Goal: Communication & Community: Answer question/provide support

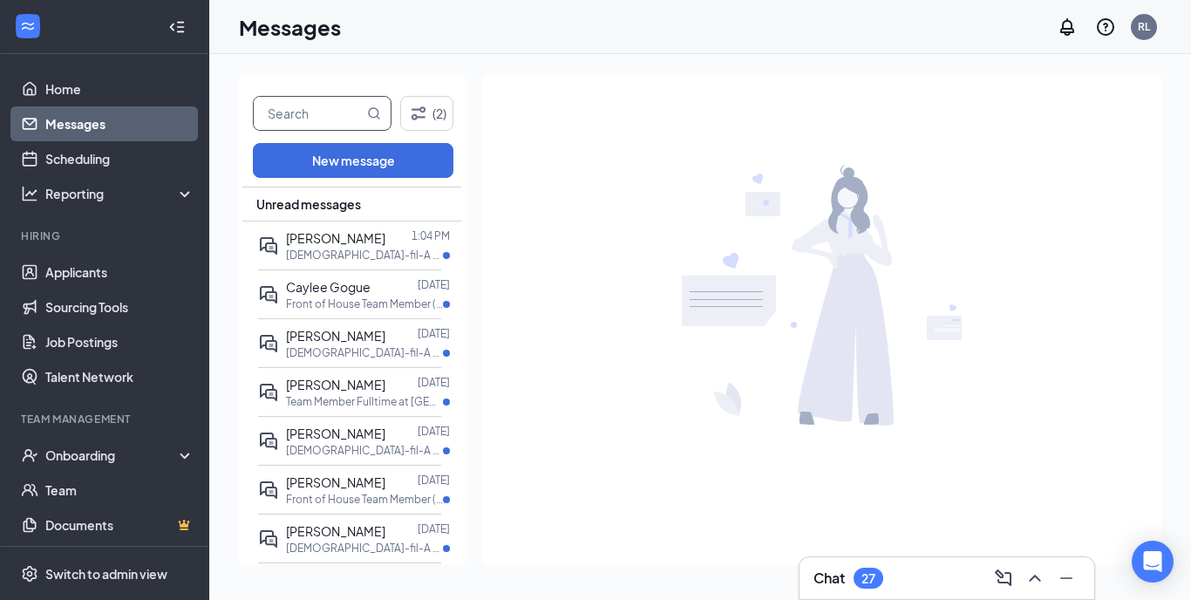
click at [294, 114] on input "text" at bounding box center [309, 113] width 110 height 33
type input "[PERSON_NAME]"
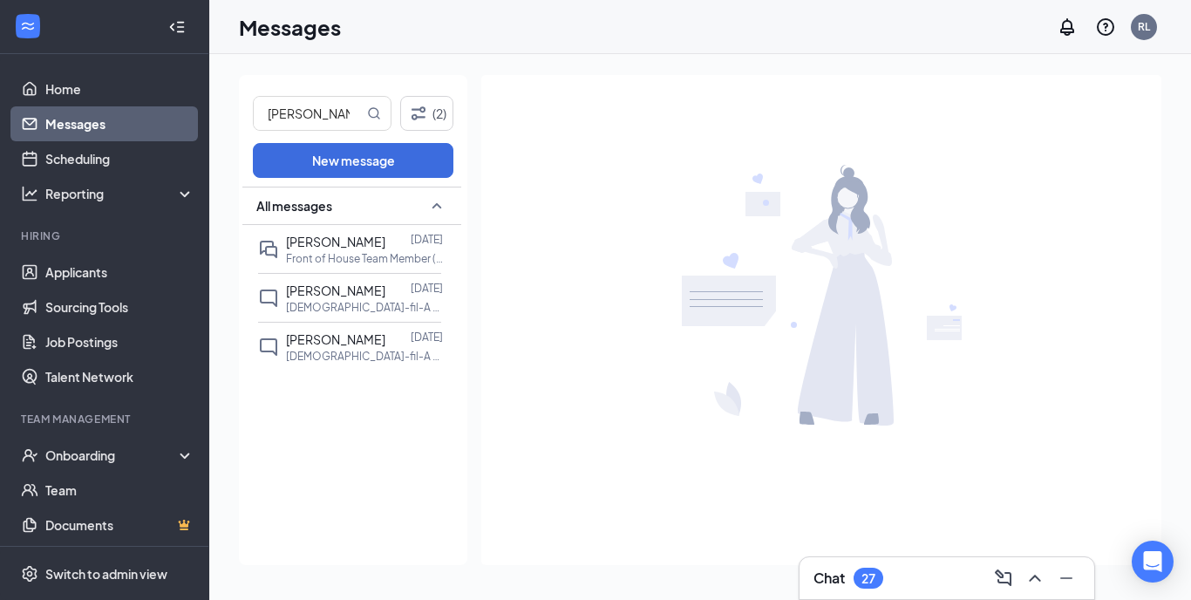
click at [334, 242] on span "[PERSON_NAME]" at bounding box center [335, 242] width 99 height 16
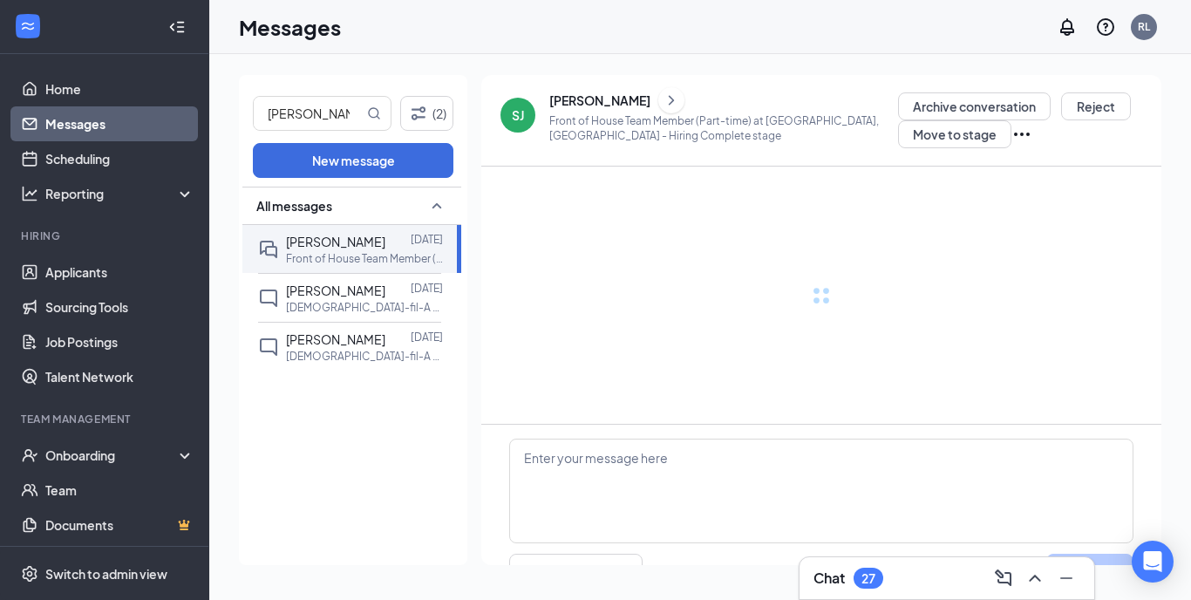
click at [581, 99] on div "[PERSON_NAME]" at bounding box center [599, 100] width 101 height 17
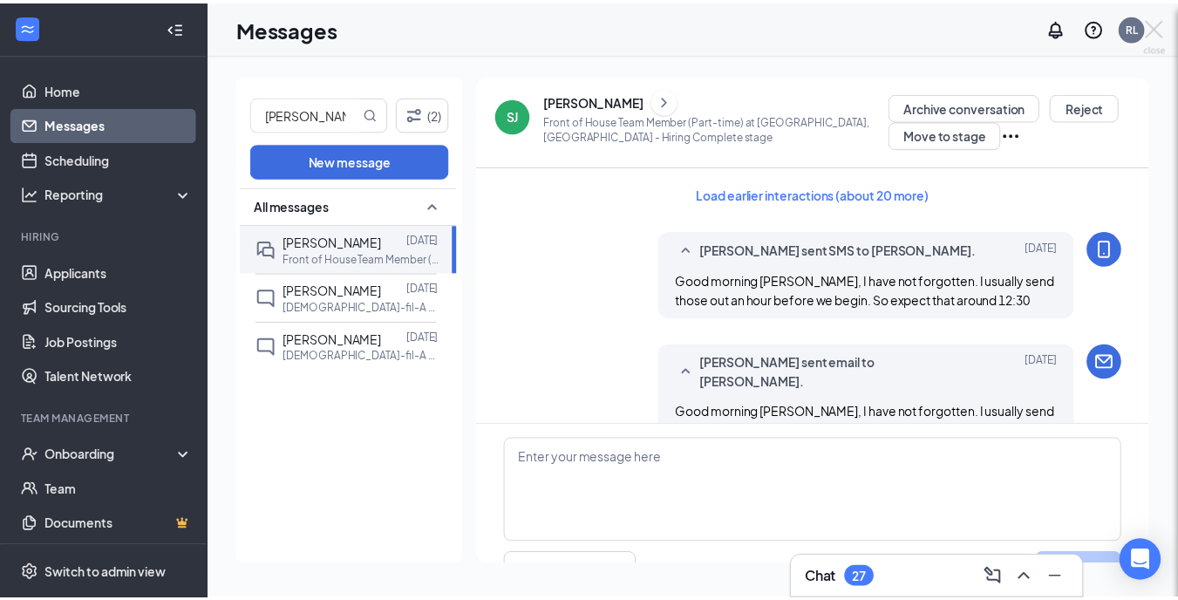
scroll to position [38, 0]
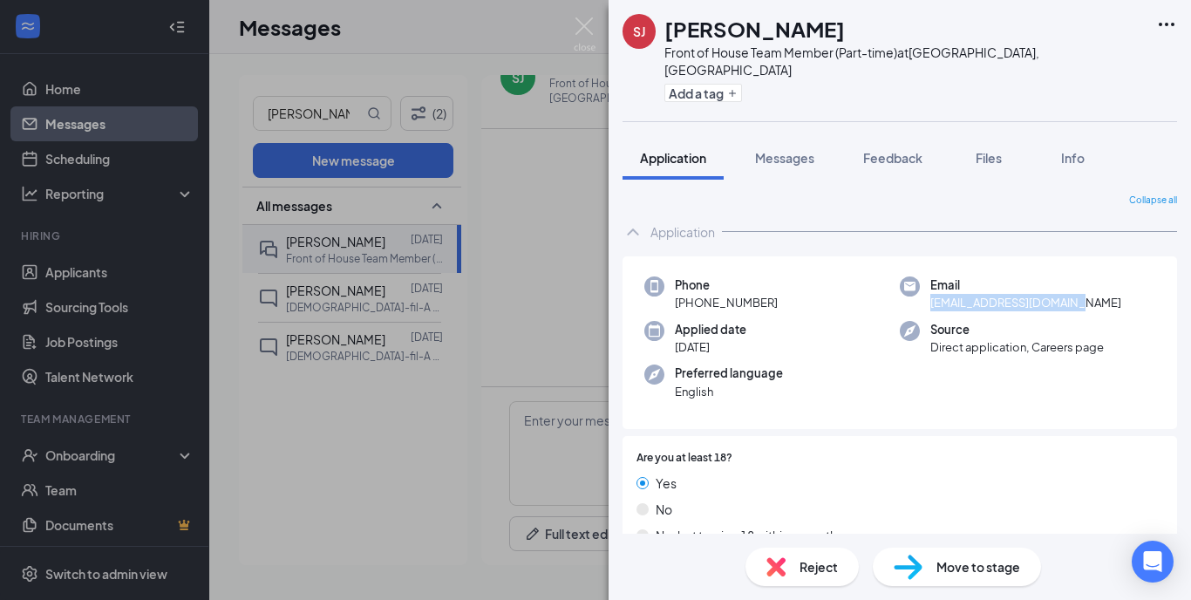
drag, startPoint x: 0, startPoint y: 0, endPoint x: 1054, endPoint y: 286, distance: 1092.6
click at [1054, 286] on div "Email [EMAIL_ADDRESS][DOMAIN_NAME]" at bounding box center [1028, 294] width 256 height 36
copy span "[EMAIL_ADDRESS][DOMAIN_NAME]"
click at [585, 30] on img at bounding box center [585, 34] width 22 height 34
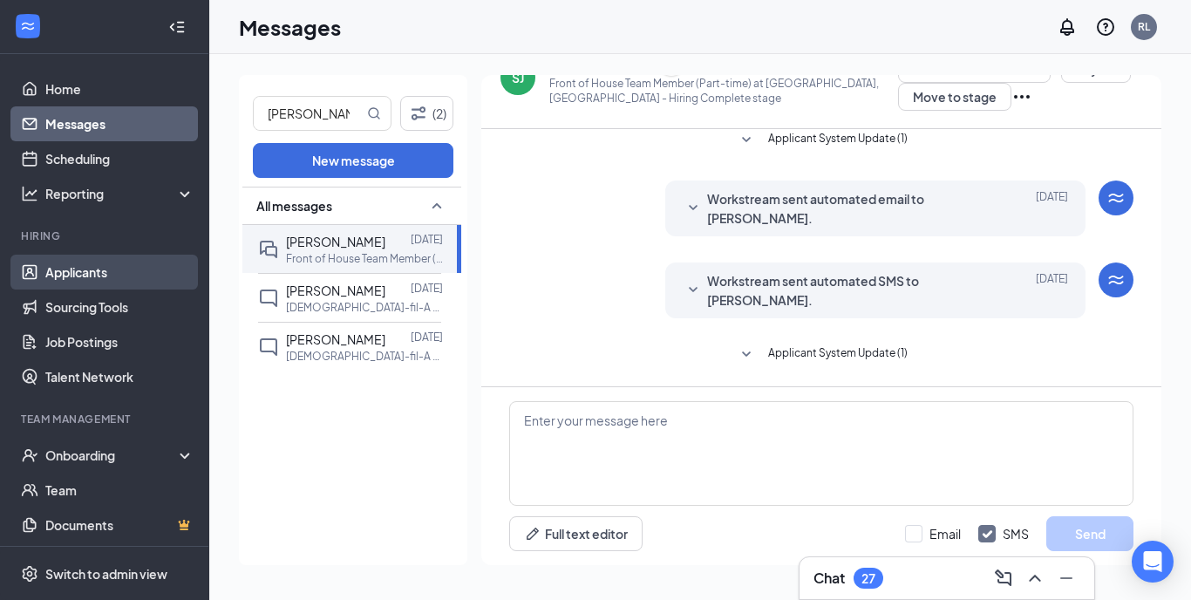
click at [100, 275] on link "Applicants" at bounding box center [119, 272] width 149 height 35
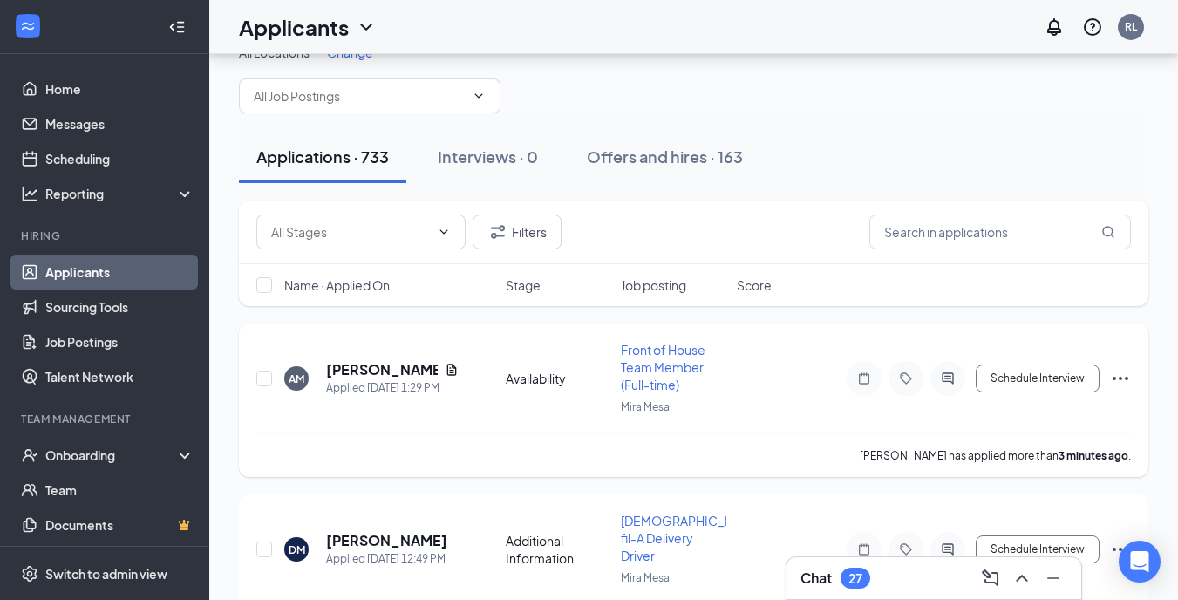
scroll to position [58, 0]
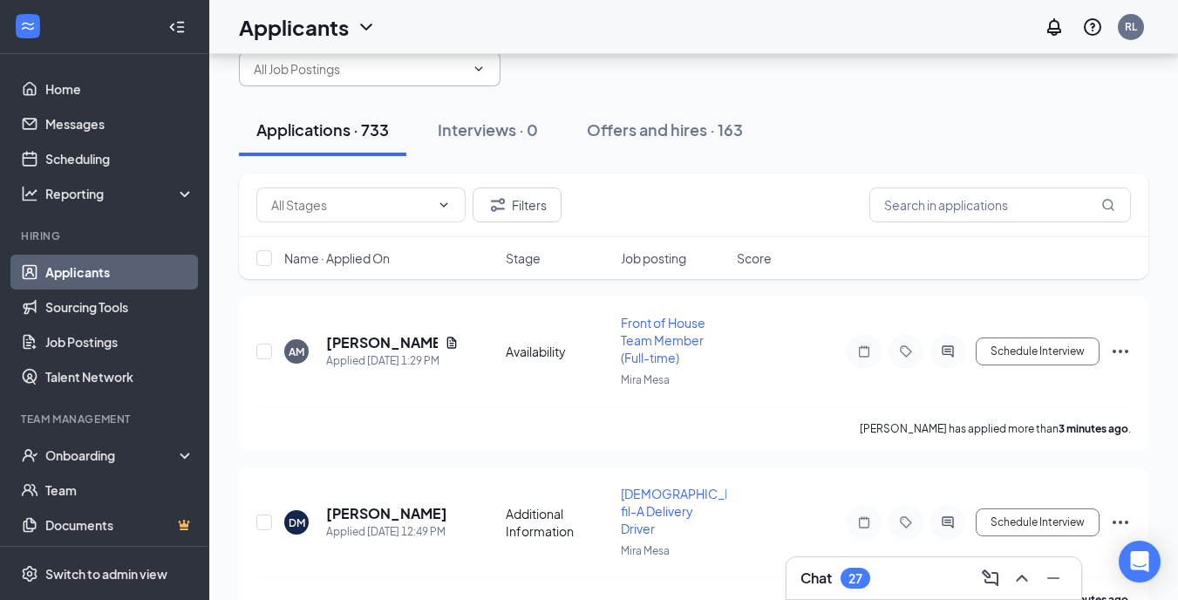
click at [482, 67] on icon "ChevronDown" at bounding box center [479, 68] width 8 height 4
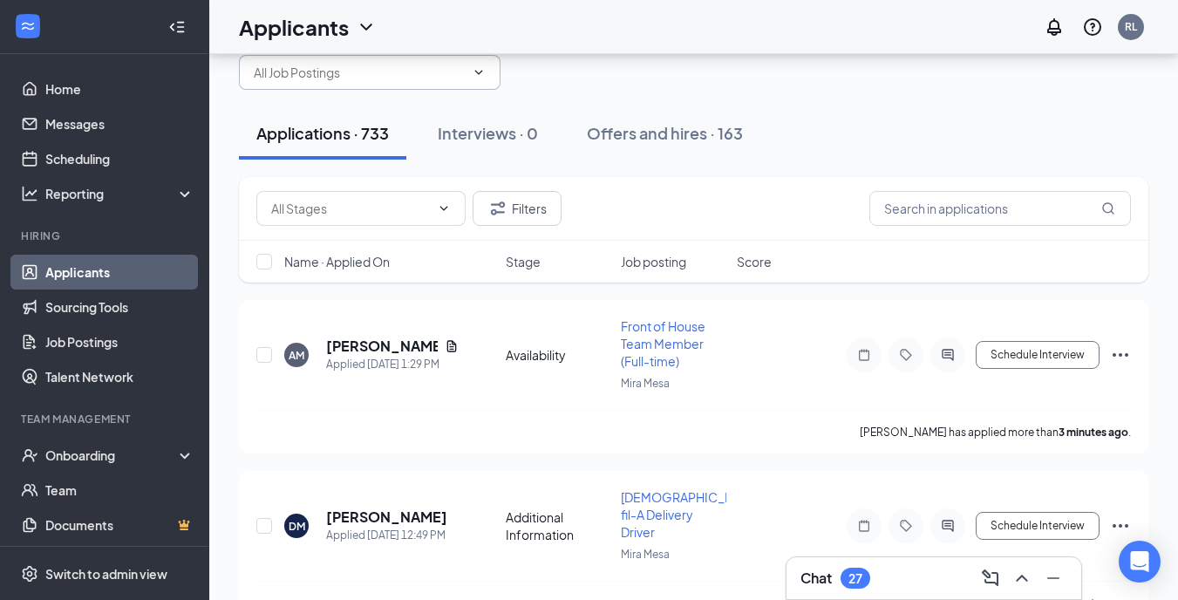
scroll to position [0, 0]
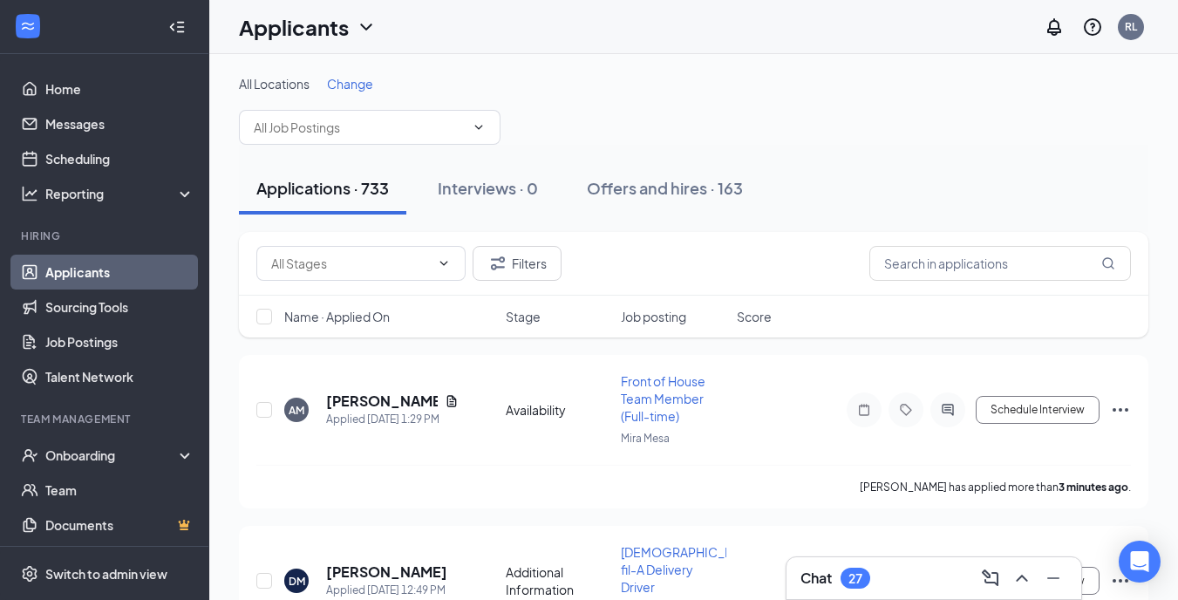
click at [343, 82] on span "Change" at bounding box center [350, 84] width 46 height 16
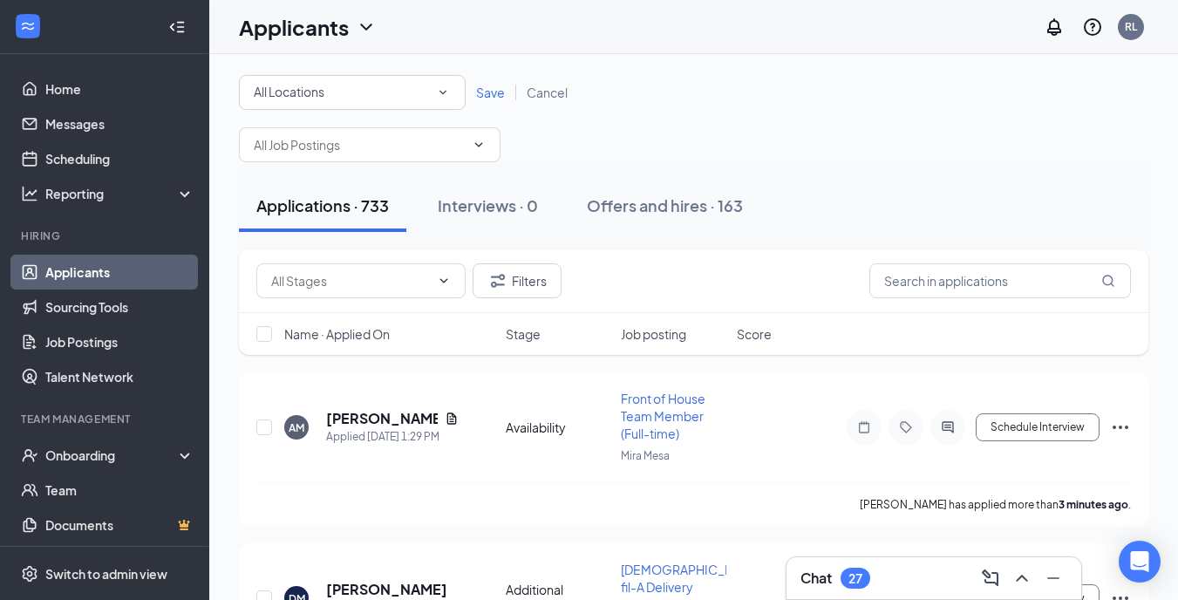
click at [449, 93] on icon "SmallChevronDown" at bounding box center [443, 93] width 16 height 16
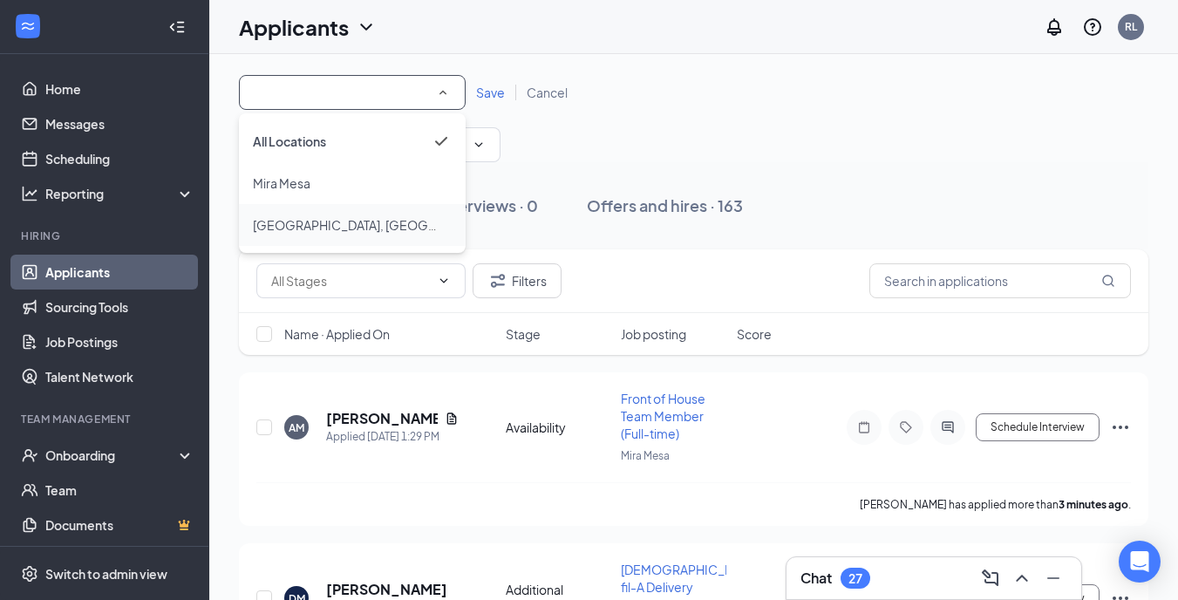
click at [351, 229] on span "[GEOGRAPHIC_DATA], [GEOGRAPHIC_DATA]" at bounding box center [383, 225] width 260 height 16
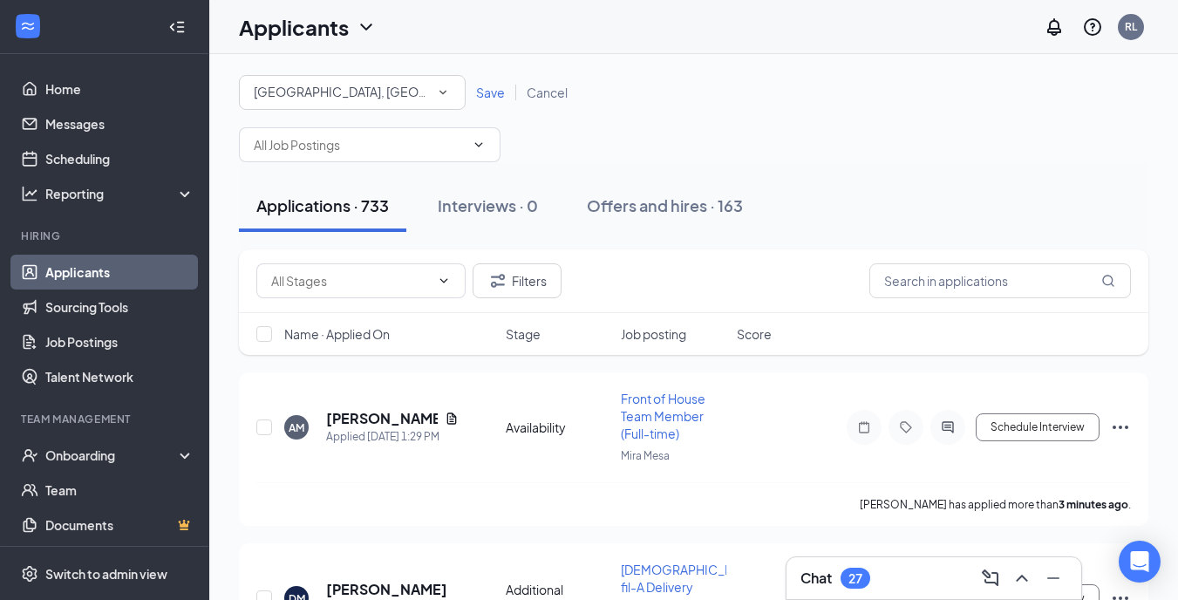
click at [494, 99] on span "Save" at bounding box center [490, 93] width 29 height 16
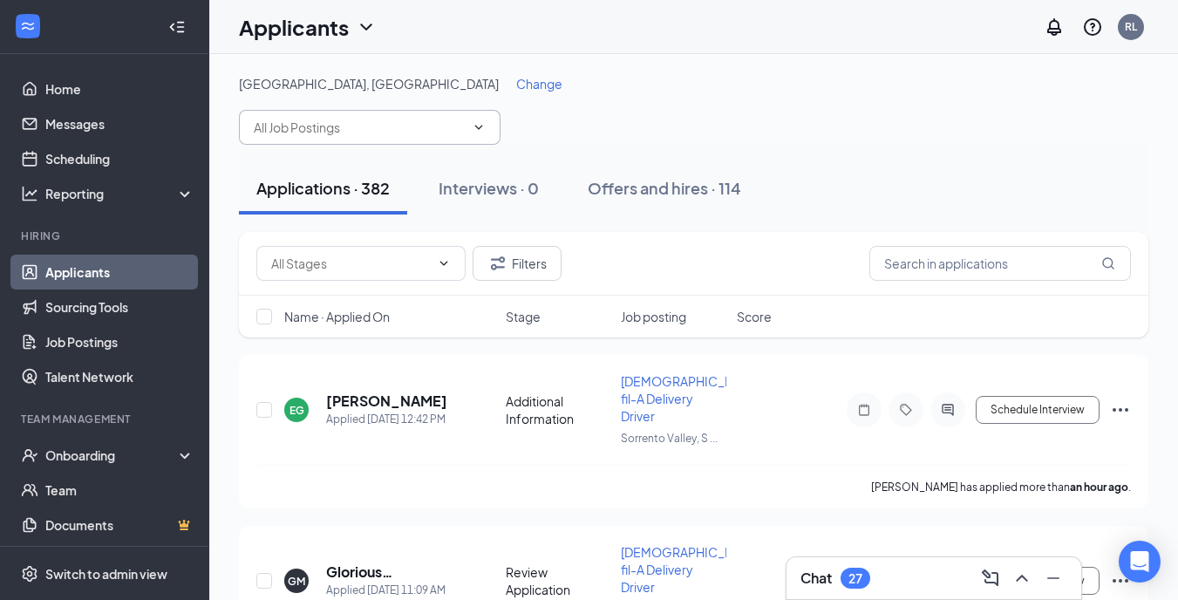
click at [479, 124] on icon "ChevronDown" at bounding box center [479, 127] width 14 height 14
click at [479, 126] on icon "ChevronDown" at bounding box center [479, 127] width 14 height 14
click at [480, 129] on icon "ChevronDown" at bounding box center [479, 127] width 14 height 14
click at [481, 127] on icon "ChevronDown" at bounding box center [479, 127] width 14 height 14
click at [311, 128] on input "text" at bounding box center [359, 127] width 211 height 19
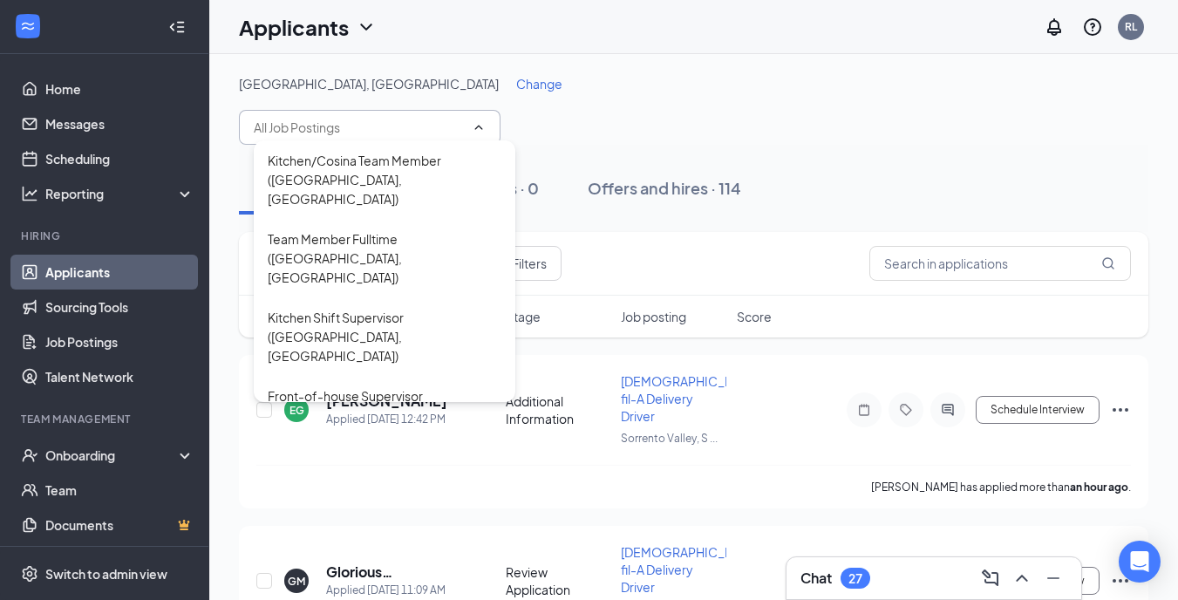
click at [612, 106] on div "[GEOGRAPHIC_DATA], [GEOGRAPHIC_DATA] Change Kitchen/Cosina Team Member ([GEOGRA…" at bounding box center [694, 110] width 910 height 70
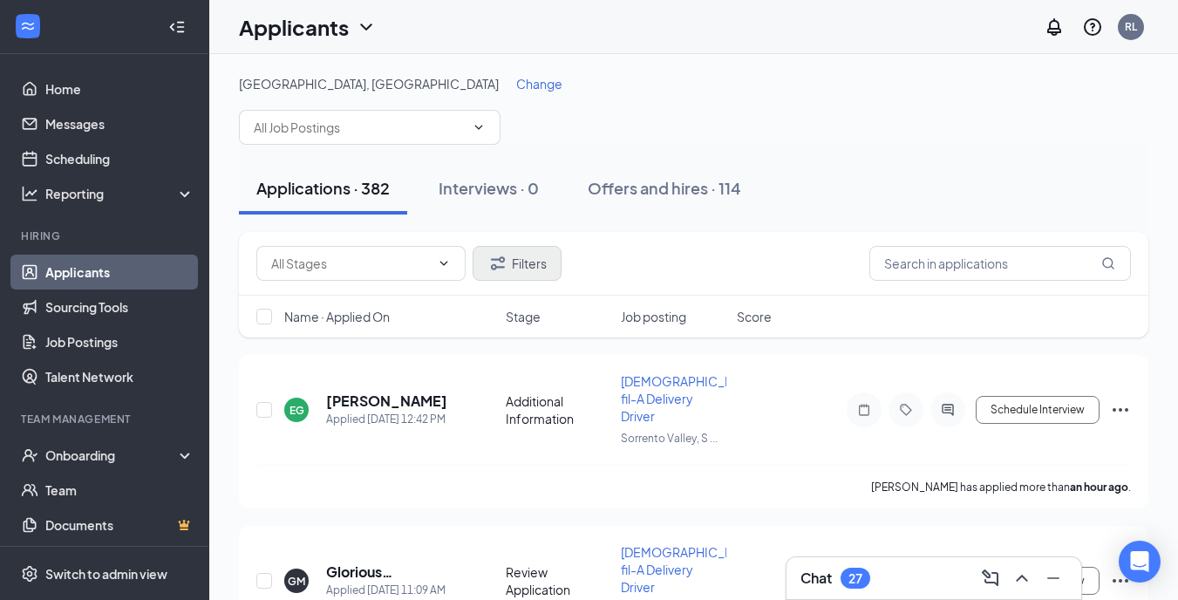
click at [519, 267] on button "Filters" at bounding box center [517, 263] width 89 height 35
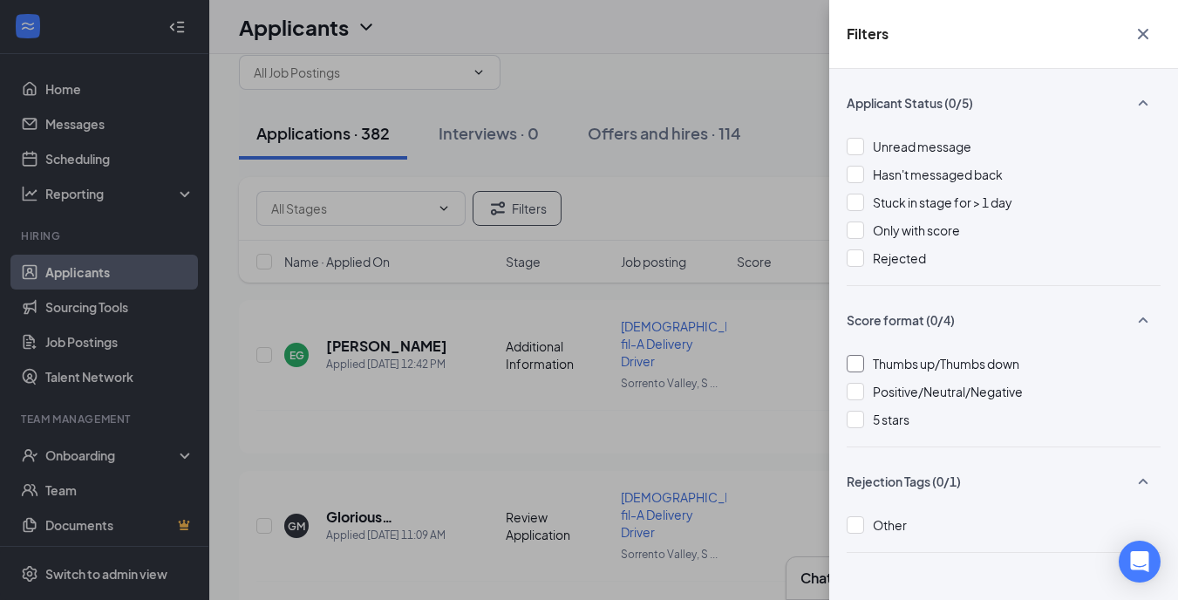
scroll to position [23, 0]
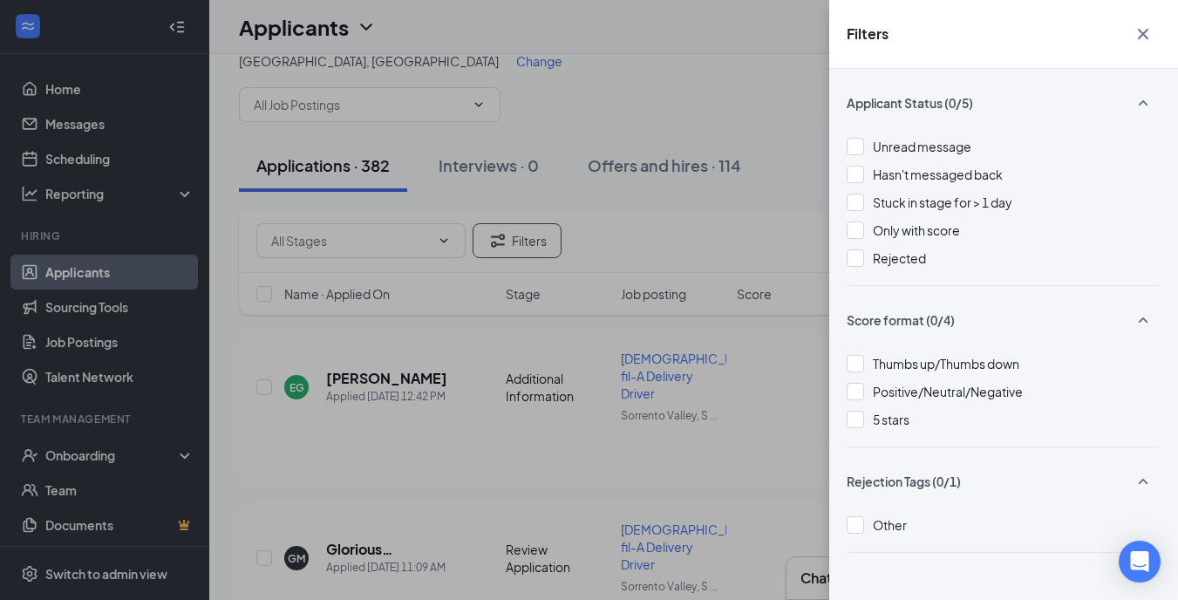
click at [1139, 34] on icon "Cross" at bounding box center [1143, 34] width 21 height 21
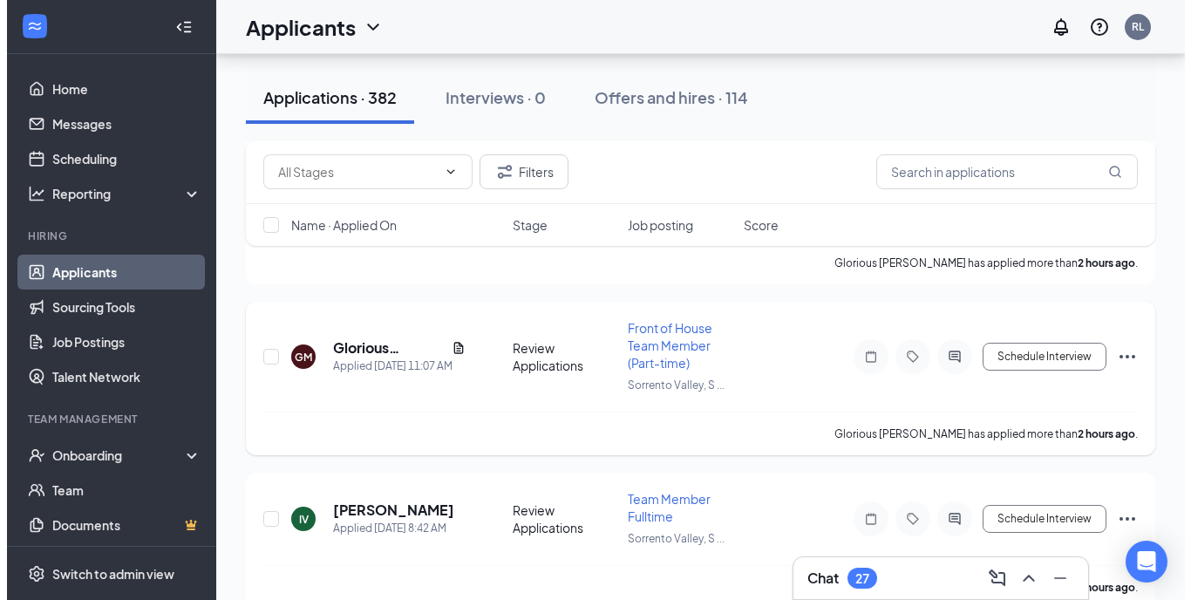
scroll to position [414, 0]
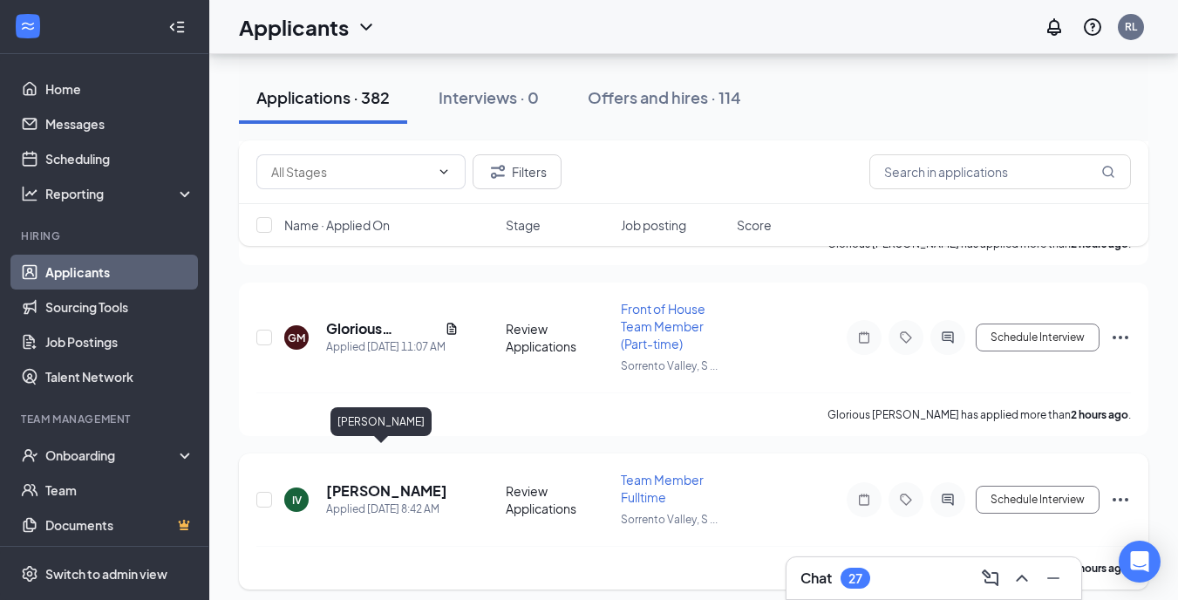
click at [373, 481] on h5 "[PERSON_NAME]" at bounding box center [386, 490] width 121 height 19
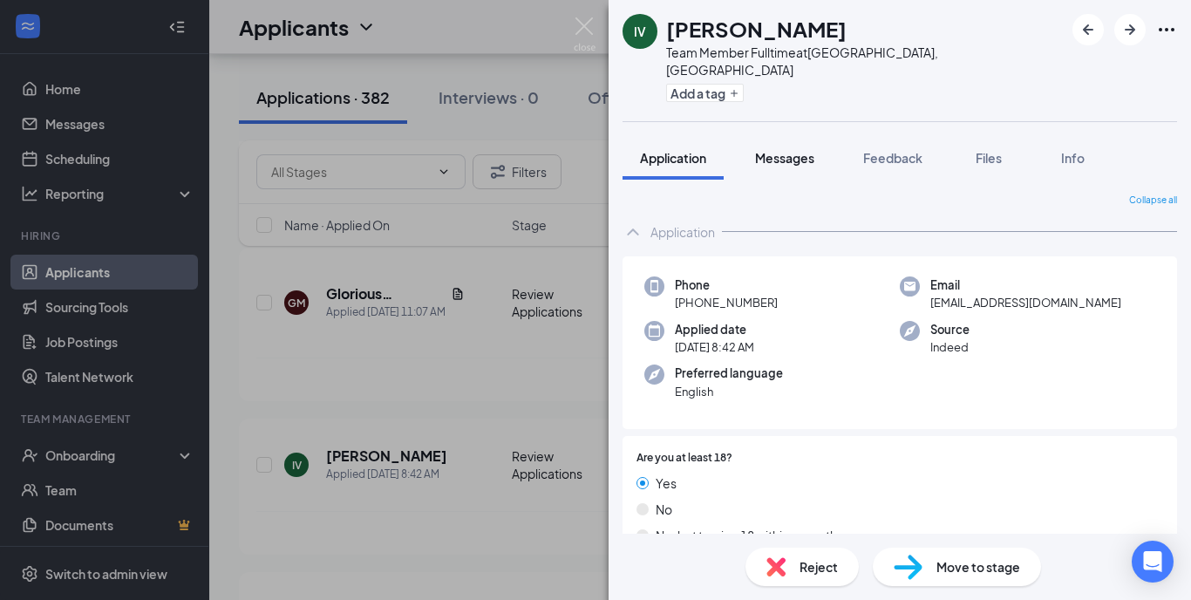
click at [800, 150] on span "Messages" at bounding box center [784, 158] width 59 height 16
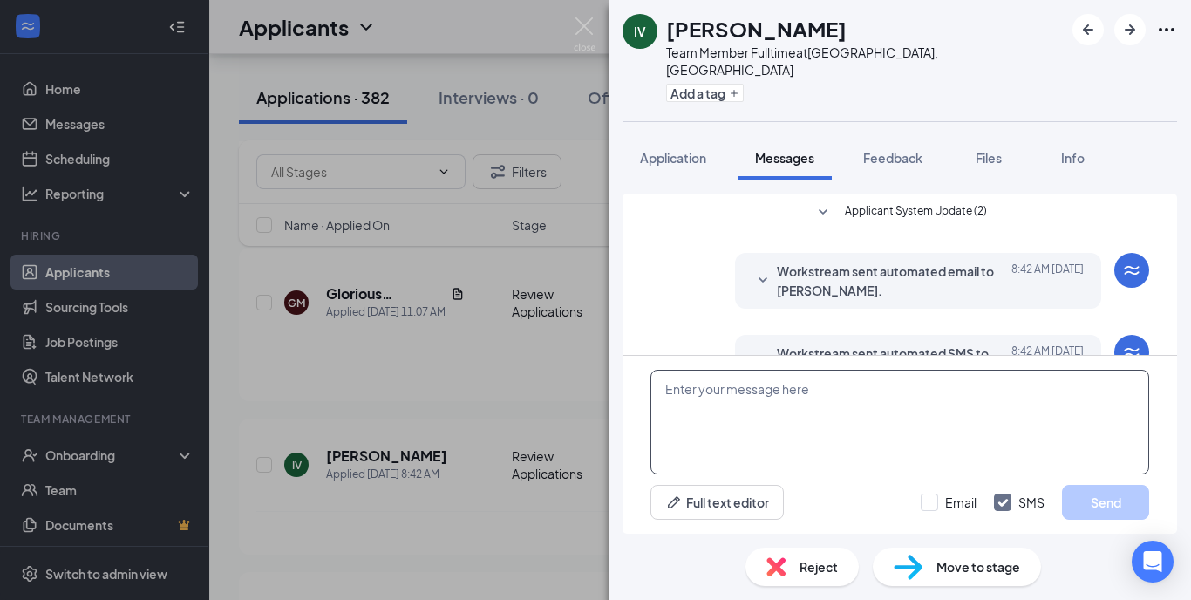
click at [730, 405] on textarea at bounding box center [900, 422] width 499 height 105
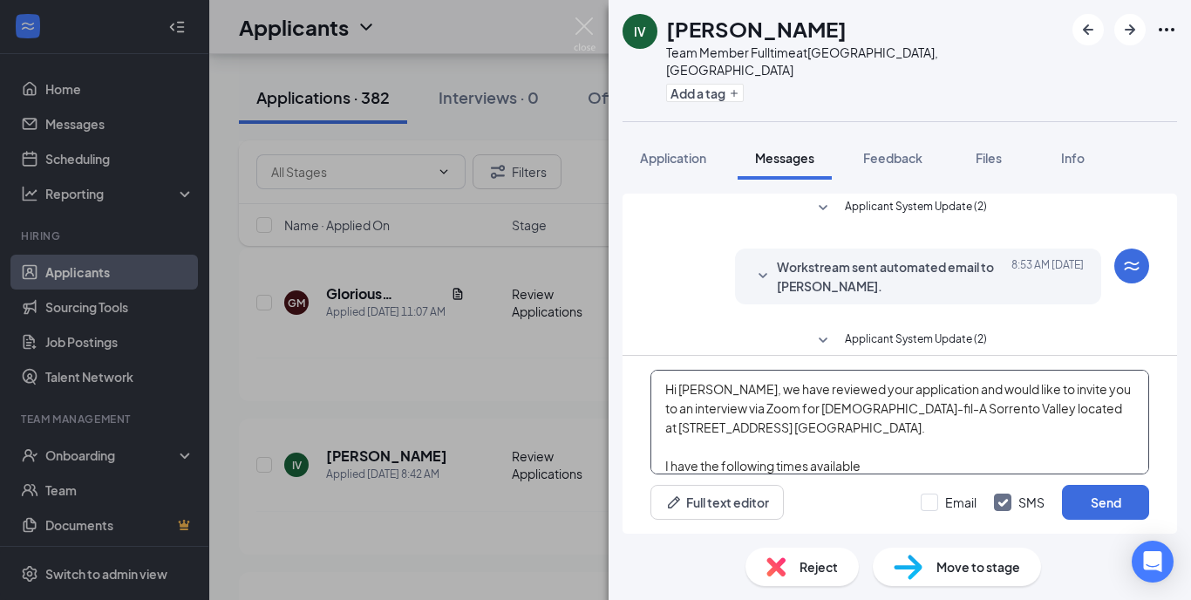
scroll to position [10, 0]
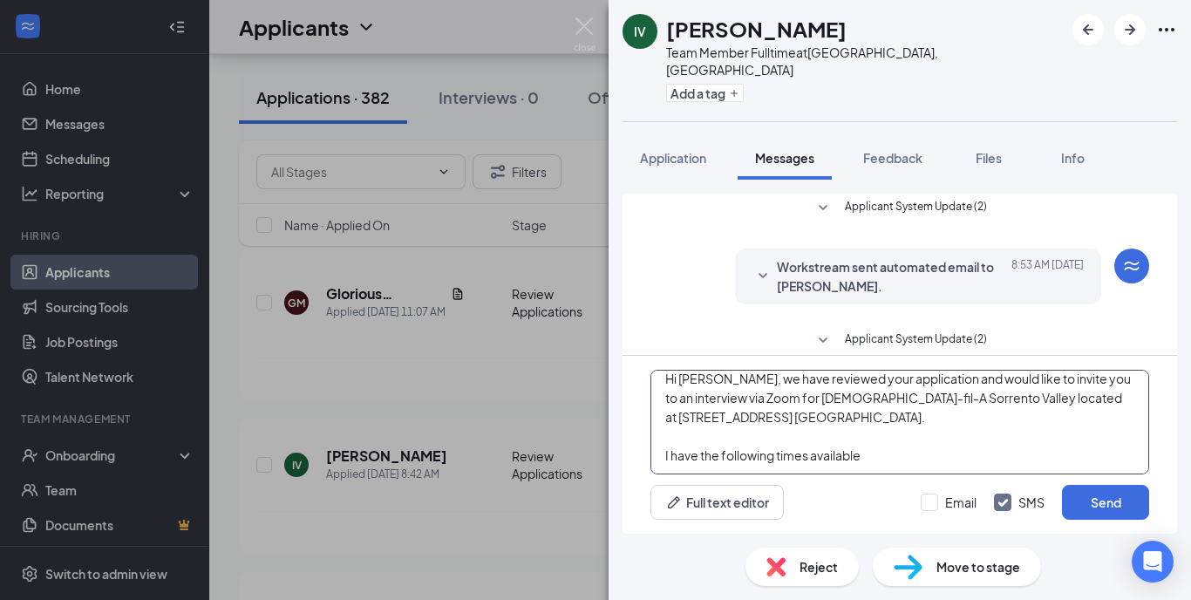
drag, startPoint x: 662, startPoint y: 467, endPoint x: 918, endPoint y: 481, distance: 255.9
click at [918, 481] on div "Hi [PERSON_NAME], we have reviewed your application and would like to invite yo…" at bounding box center [900, 445] width 555 height 178
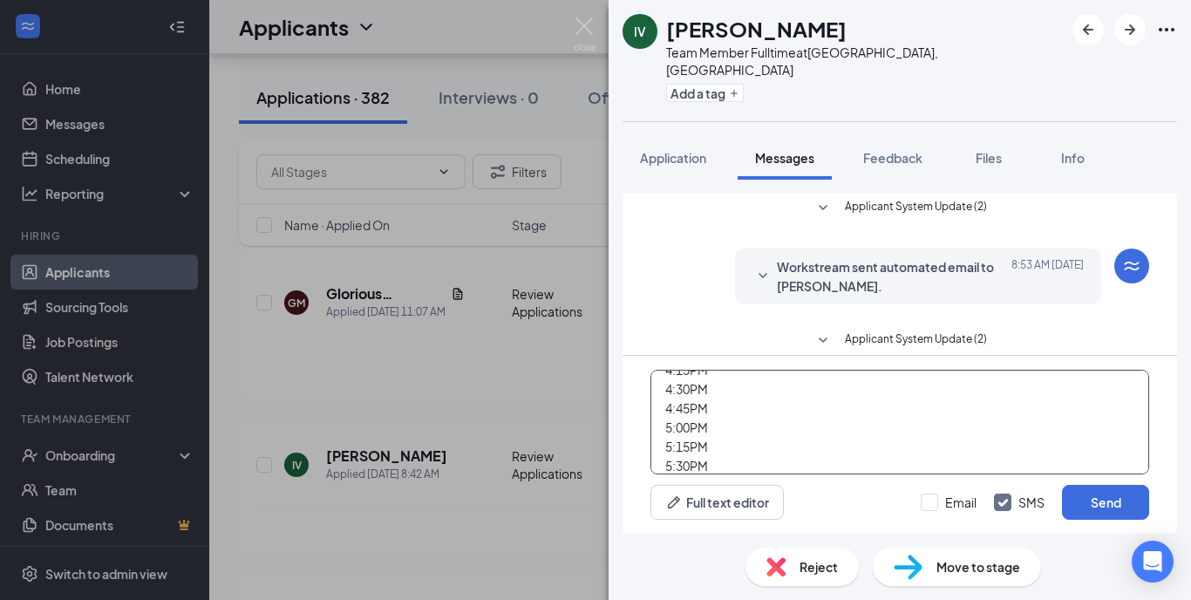
scroll to position [249, 0]
drag, startPoint x: 802, startPoint y: 406, endPoint x: 790, endPoint y: 468, distance: 63.0
click at [790, 468] on textarea "Hi [PERSON_NAME], we have reviewed your application and would like to invite yo…" at bounding box center [900, 422] width 499 height 105
click at [1130, 447] on textarea "Hi [PERSON_NAME], we have reviewed your application and would like to invite yo…" at bounding box center [900, 422] width 499 height 105
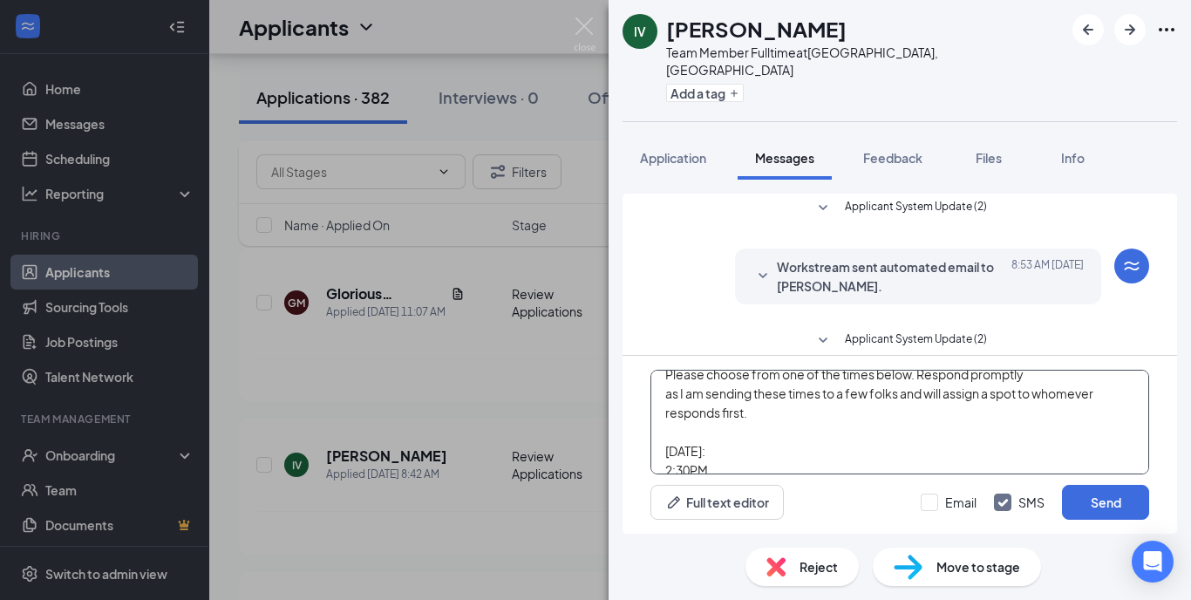
scroll to position [0, 0]
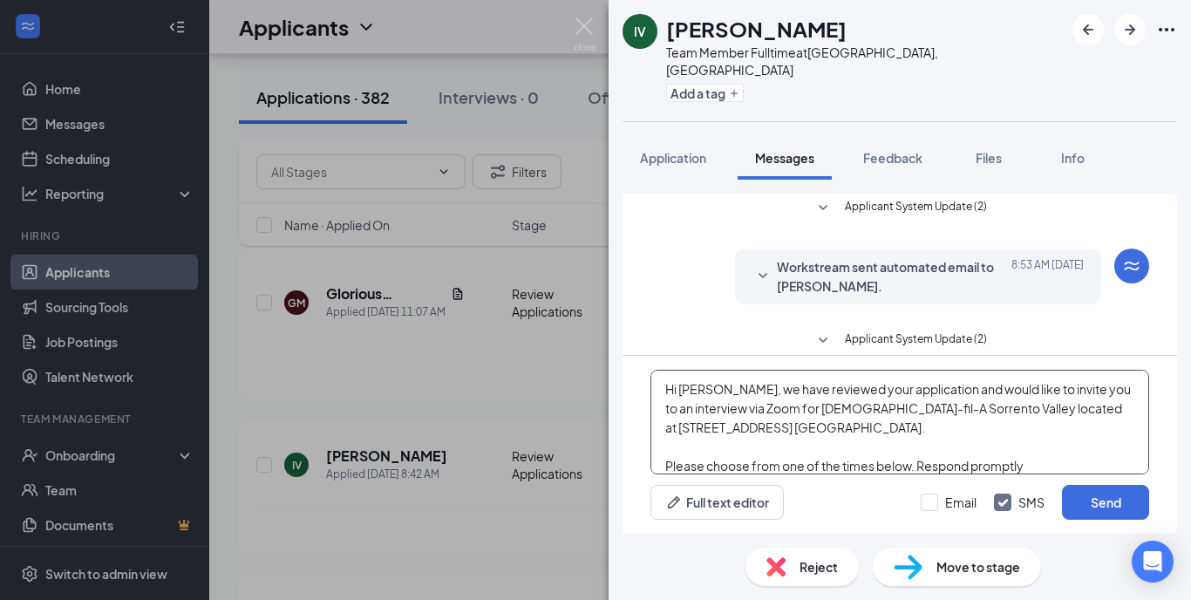
click at [777, 411] on textarea "Hi [PERSON_NAME], we have reviewed your application and would like to invite yo…" at bounding box center [900, 422] width 499 height 105
click at [959, 431] on textarea "Hi [PERSON_NAME], we have reviewed your application and would like to invite yo…" at bounding box center [900, 422] width 499 height 105
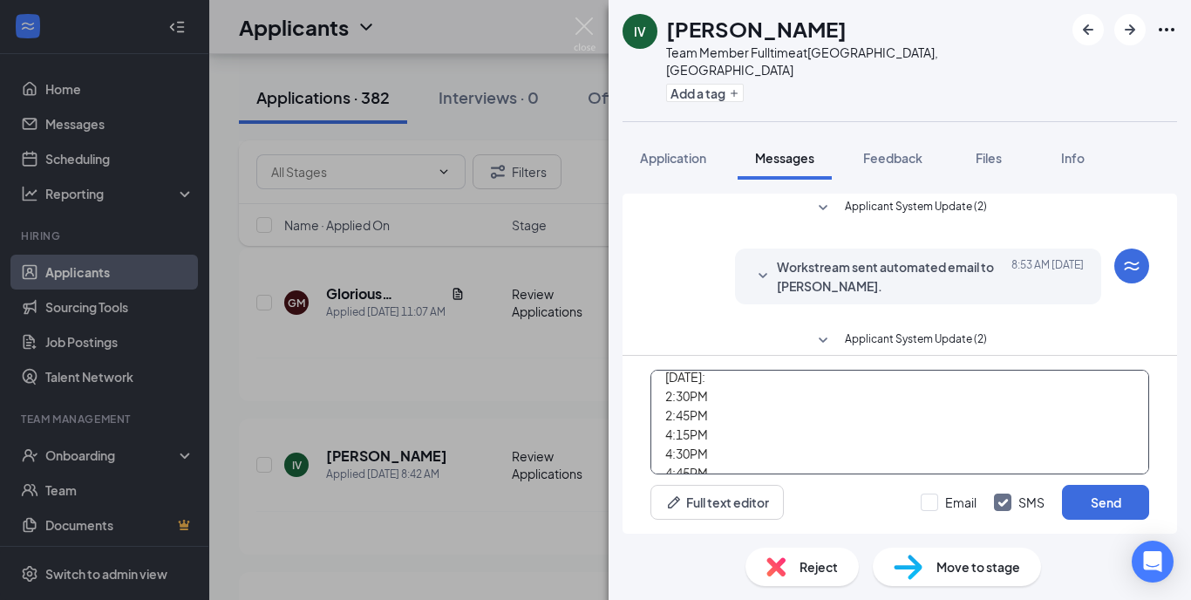
scroll to position [260, 0]
drag, startPoint x: 666, startPoint y: 386, endPoint x: 704, endPoint y: 540, distance: 158.0
click at [704, 540] on div "IV [PERSON_NAME] Team Member Fulltime at [GEOGRAPHIC_DATA], [GEOGRAPHIC_DATA] A…" at bounding box center [900, 300] width 583 height 600
type textarea "Hi [PERSON_NAME], we have reviewed your application and would like to invite yo…"
click at [1092, 497] on button "Send" at bounding box center [1105, 502] width 87 height 35
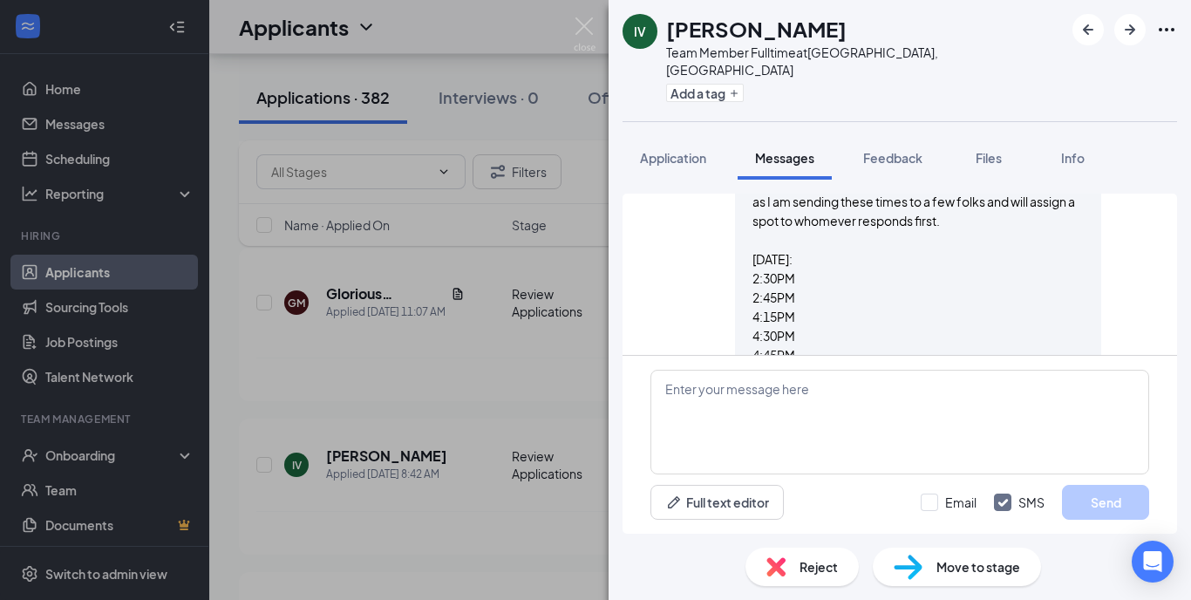
scroll to position [740, 0]
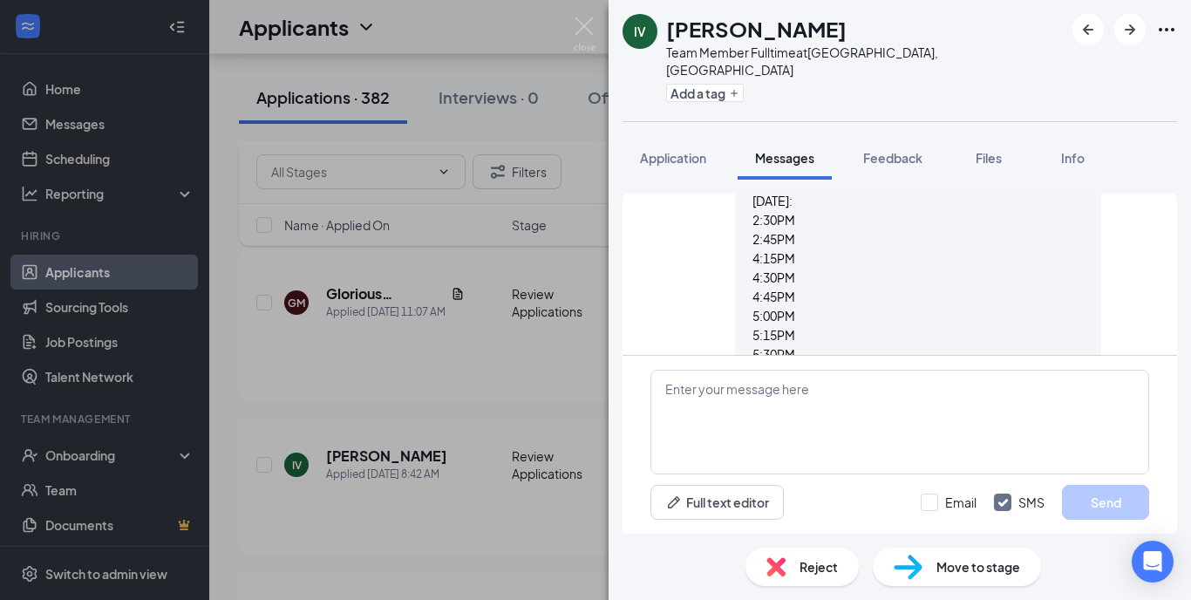
click at [746, 35] on h1 "[PERSON_NAME]" at bounding box center [756, 29] width 181 height 30
click at [679, 150] on span "Application" at bounding box center [673, 158] width 66 height 16
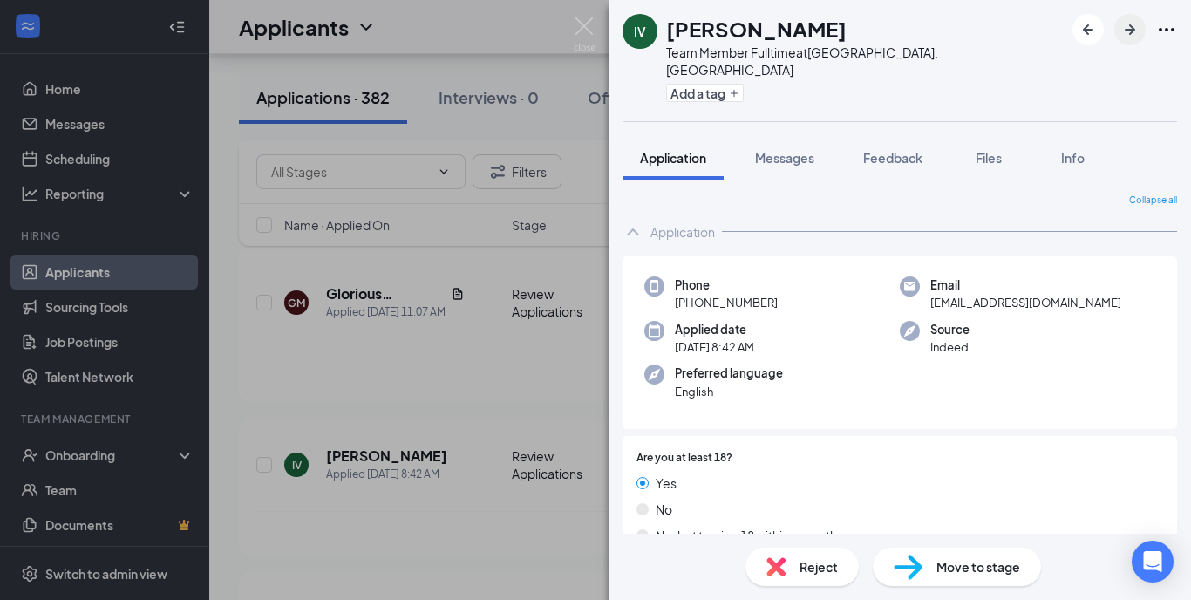
click at [1127, 31] on icon "ArrowRight" at bounding box center [1130, 29] width 21 height 21
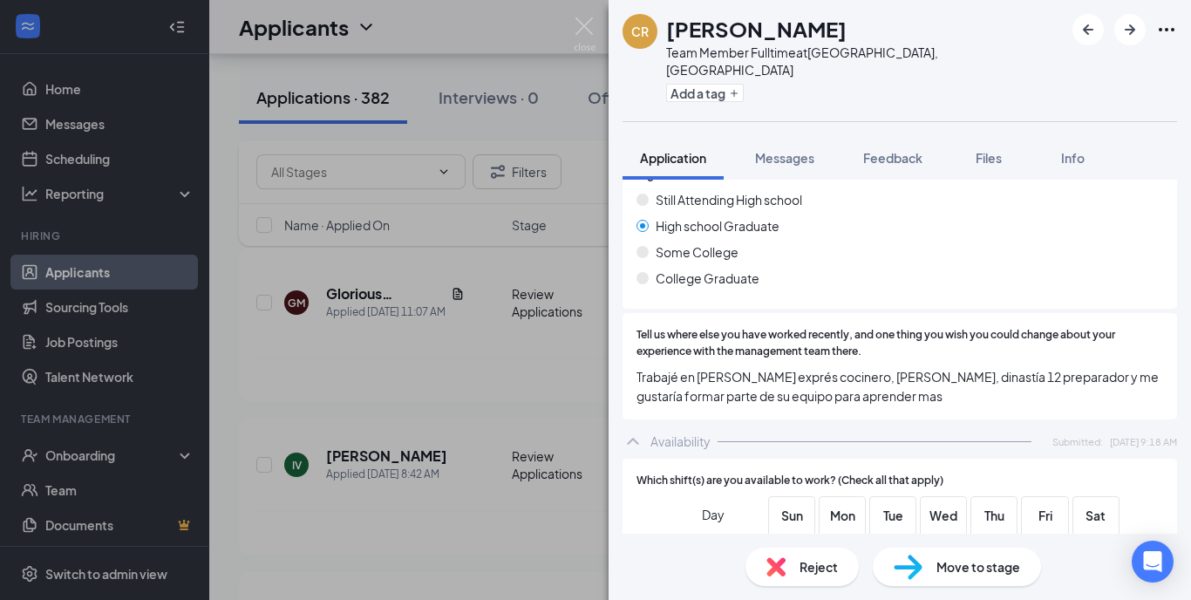
scroll to position [999, 0]
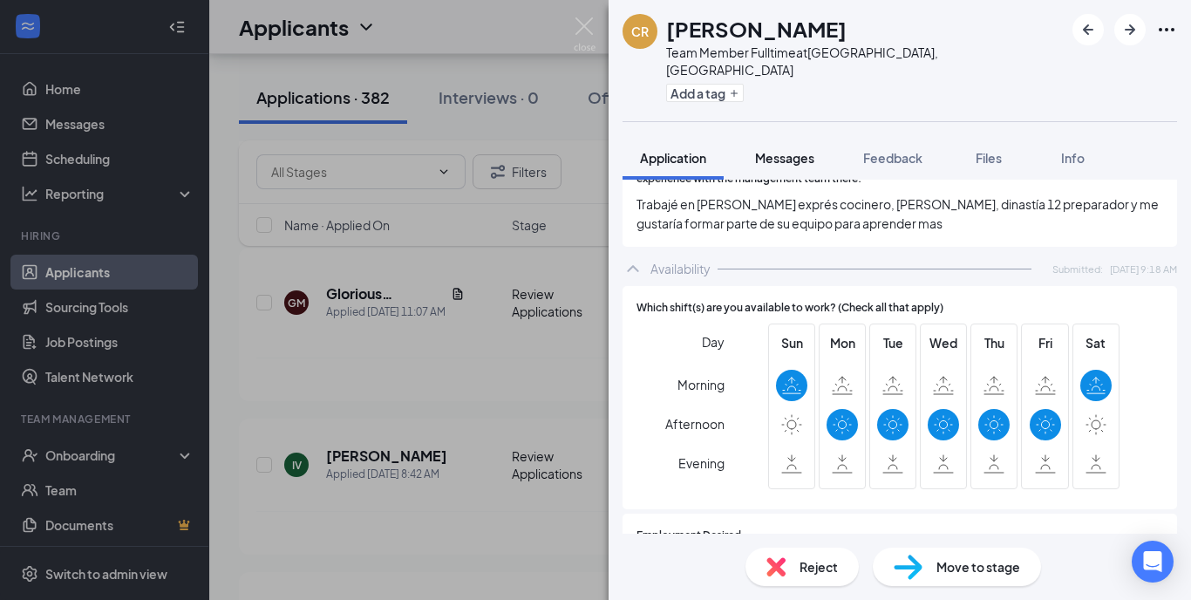
click at [793, 150] on span "Messages" at bounding box center [784, 158] width 59 height 16
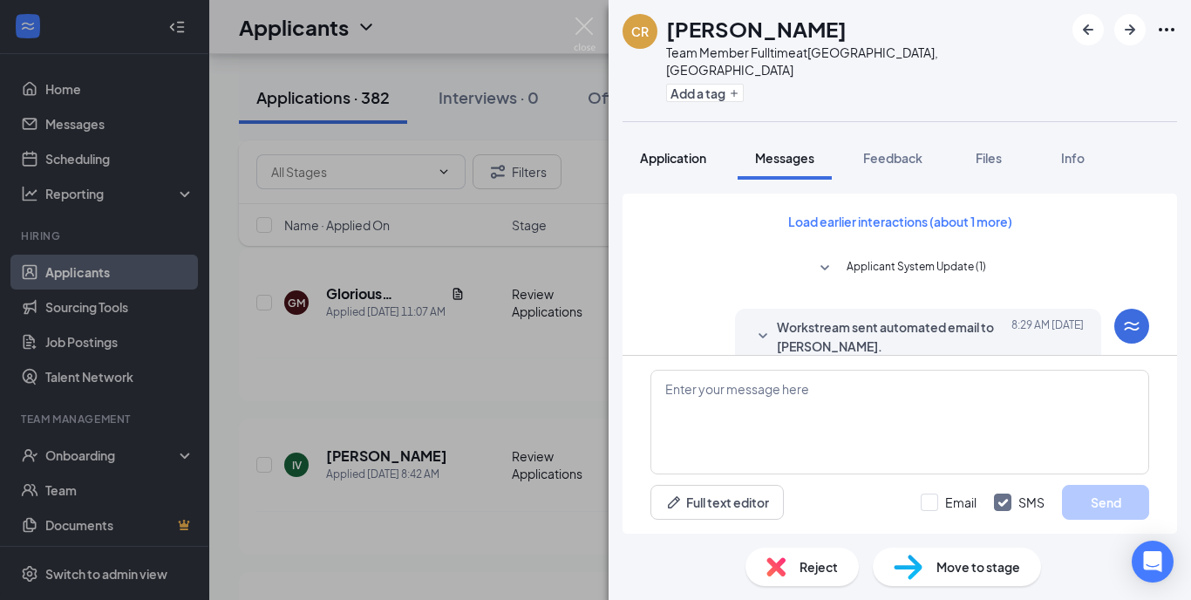
scroll to position [439, 0]
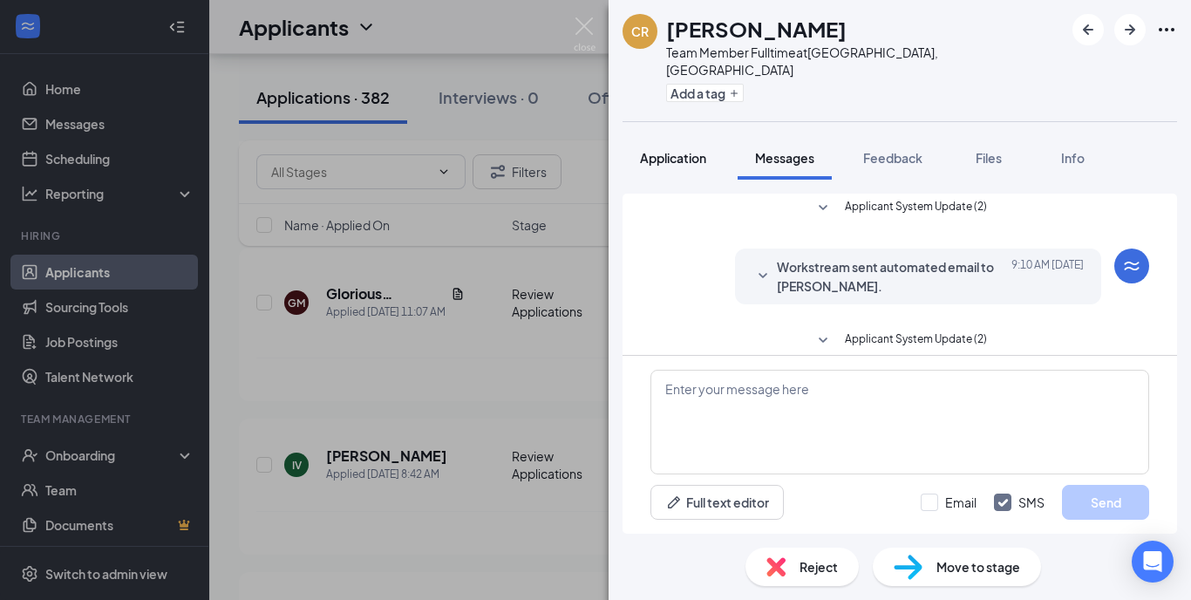
click at [662, 150] on span "Application" at bounding box center [673, 158] width 66 height 16
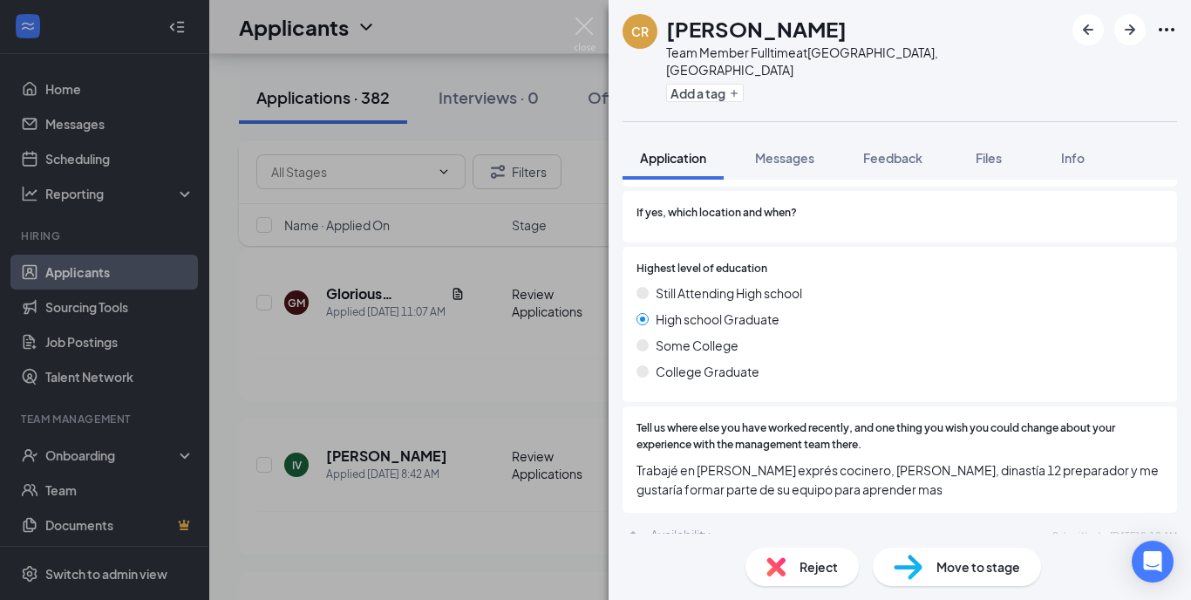
scroll to position [918, 0]
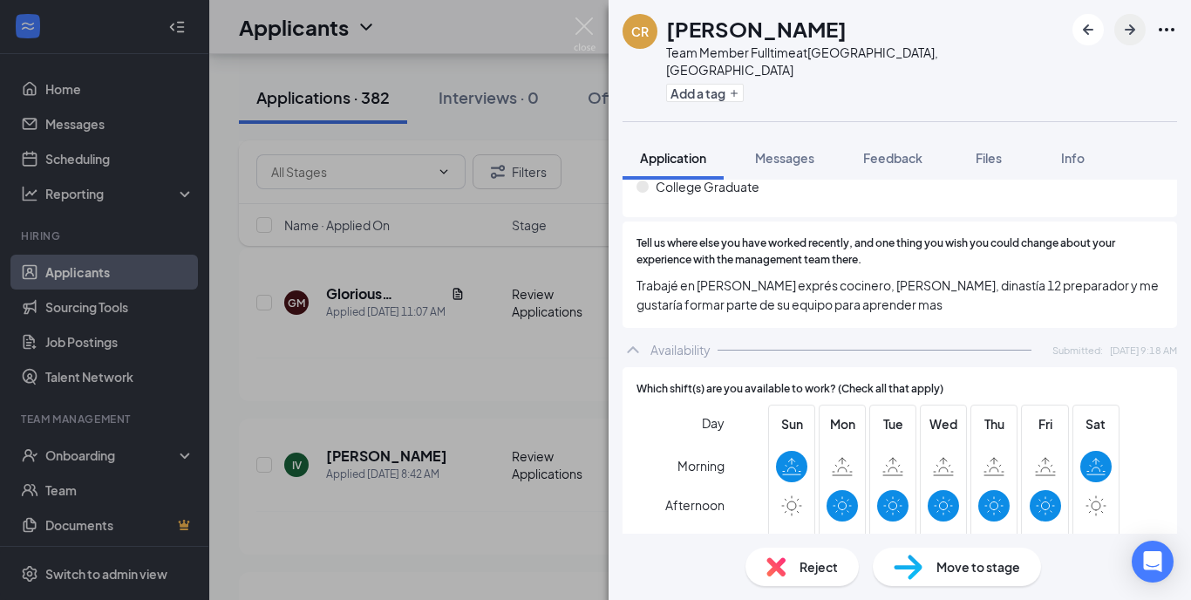
click at [1128, 35] on icon "ArrowRight" at bounding box center [1130, 29] width 21 height 21
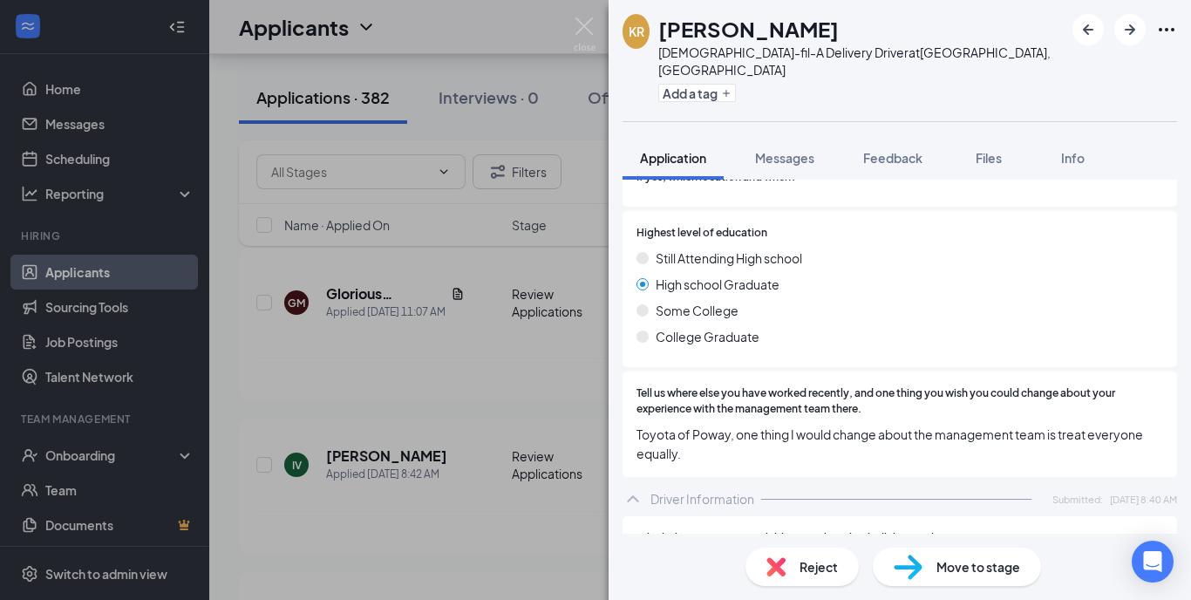
scroll to position [1238, 0]
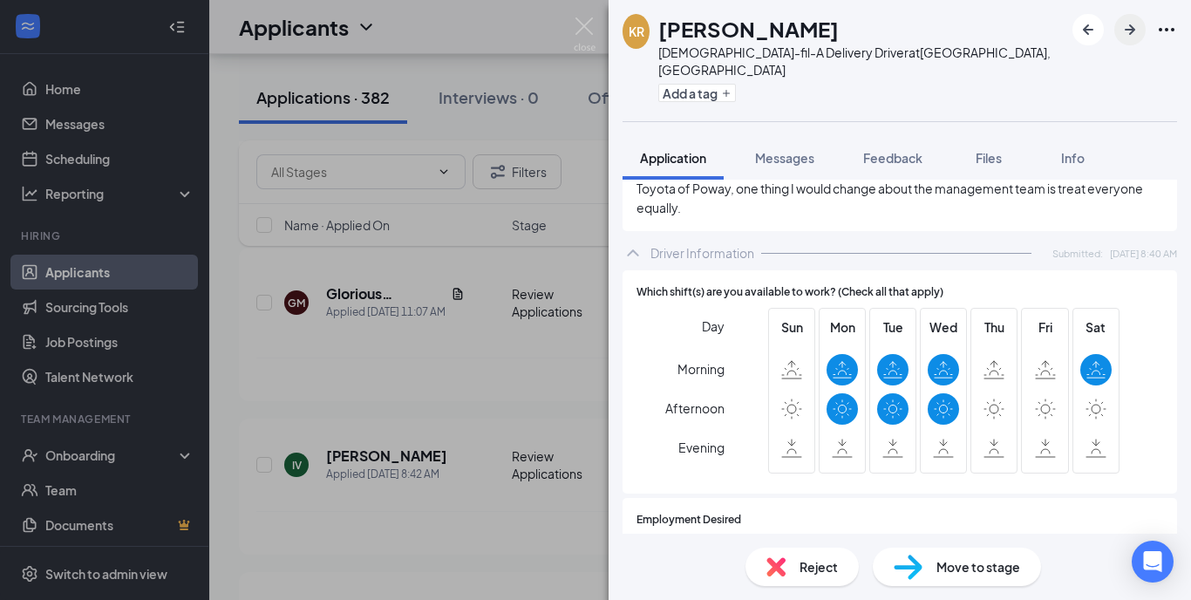
click at [1132, 36] on icon "ArrowRight" at bounding box center [1130, 29] width 21 height 21
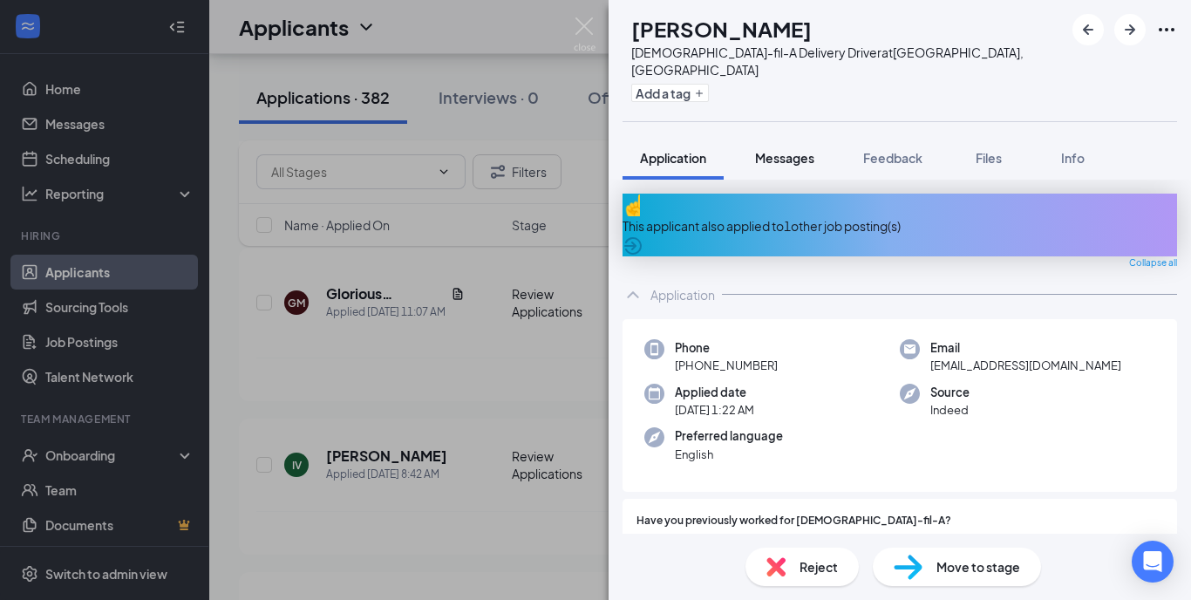
click at [782, 150] on span "Messages" at bounding box center [784, 158] width 59 height 16
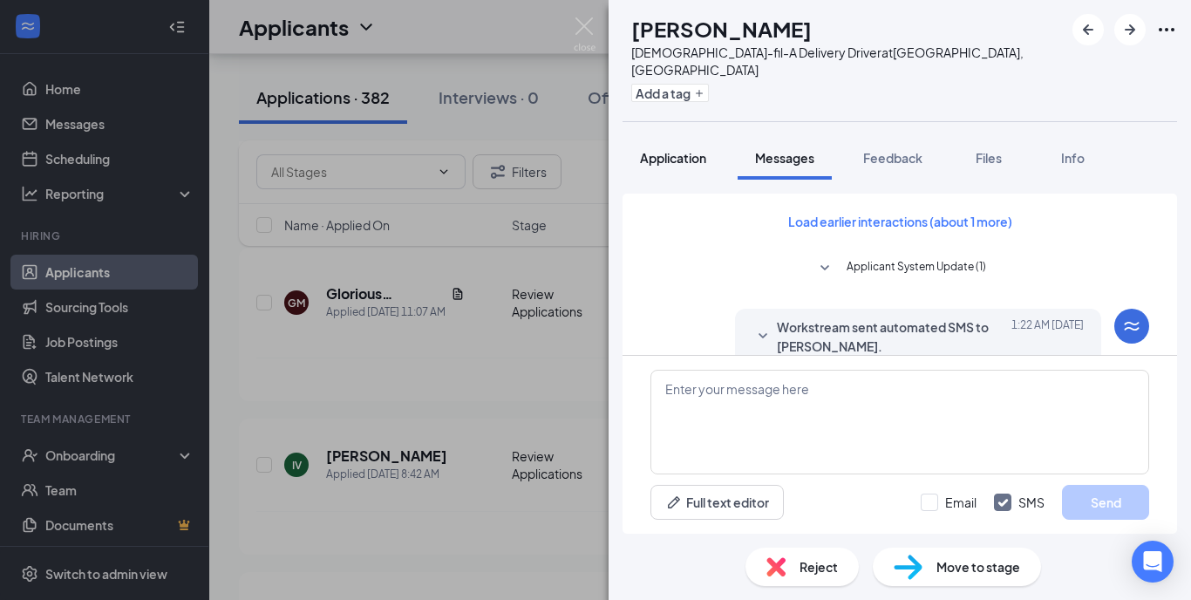
click at [678, 150] on span "Application" at bounding box center [673, 158] width 66 height 16
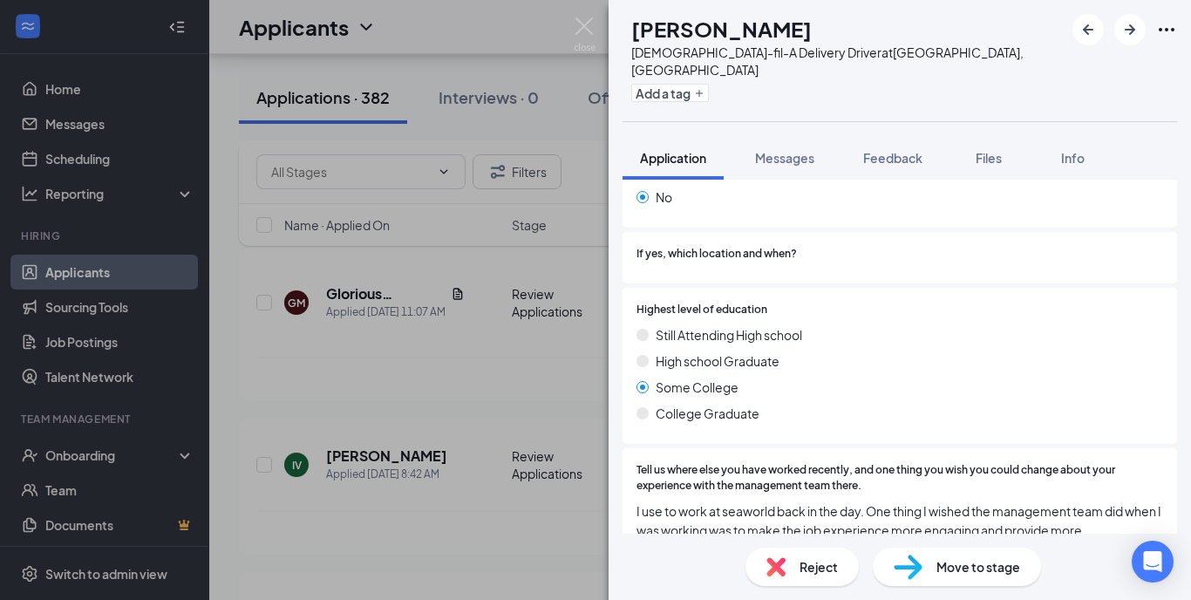
scroll to position [304, 0]
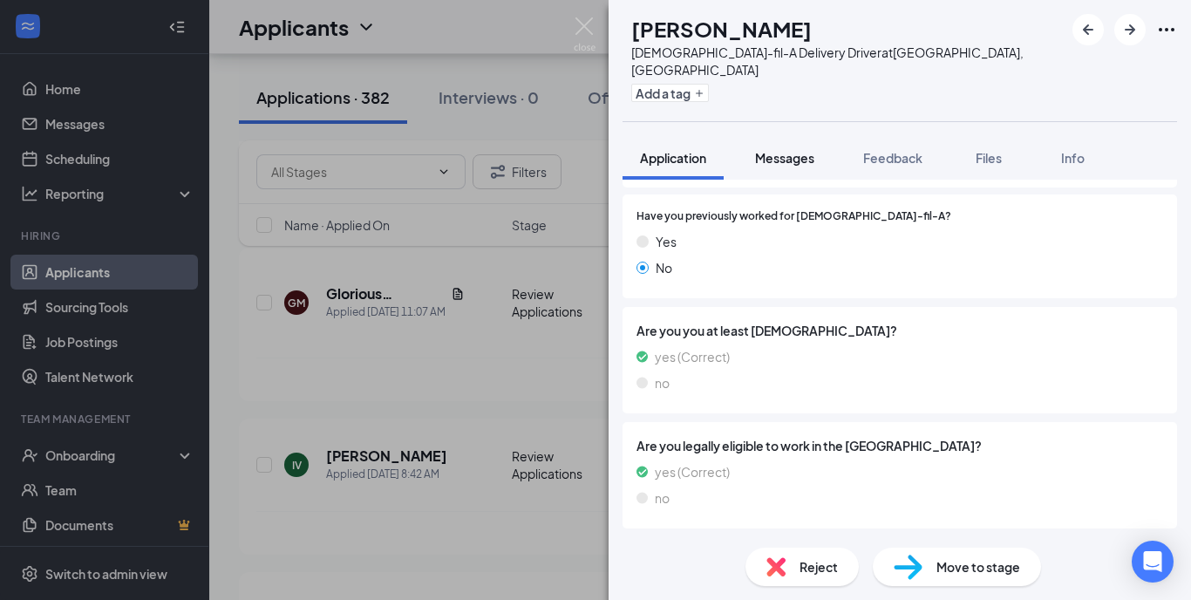
click at [782, 150] on span "Messages" at bounding box center [784, 158] width 59 height 16
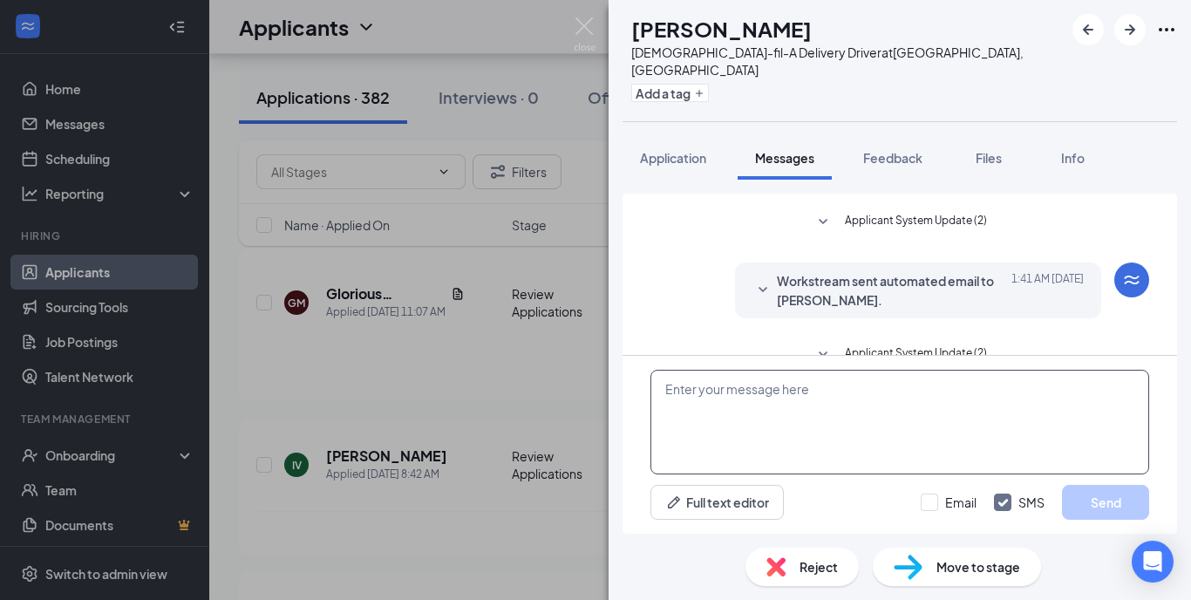
scroll to position [439, 0]
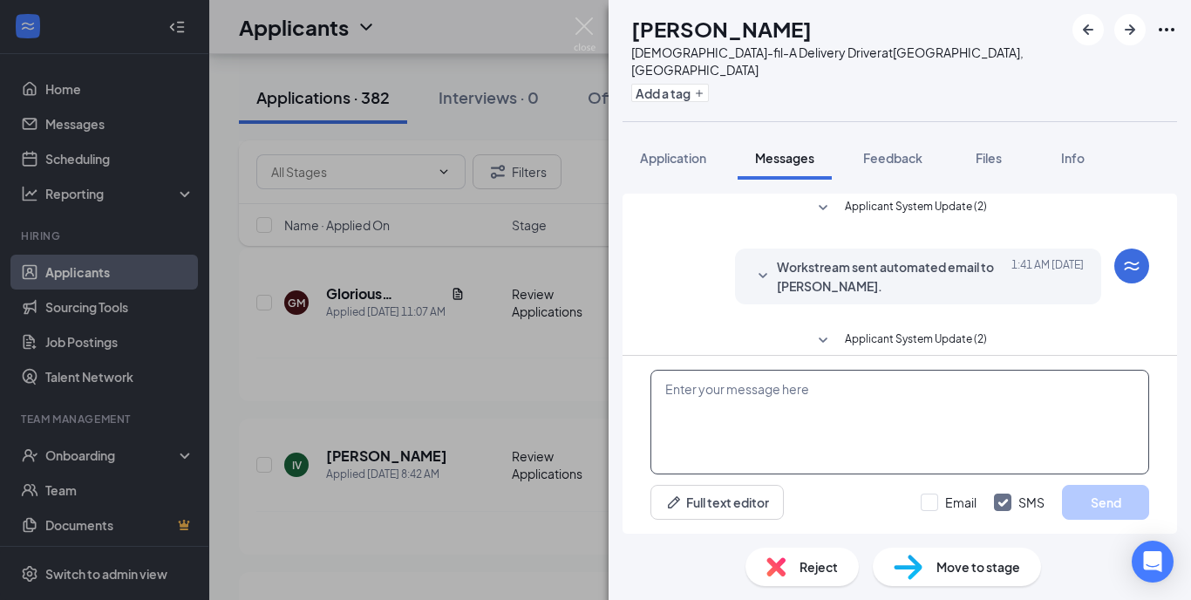
paste textarea "Hi [PERSON_NAME], we have reviewed your application and would like to invite yo…"
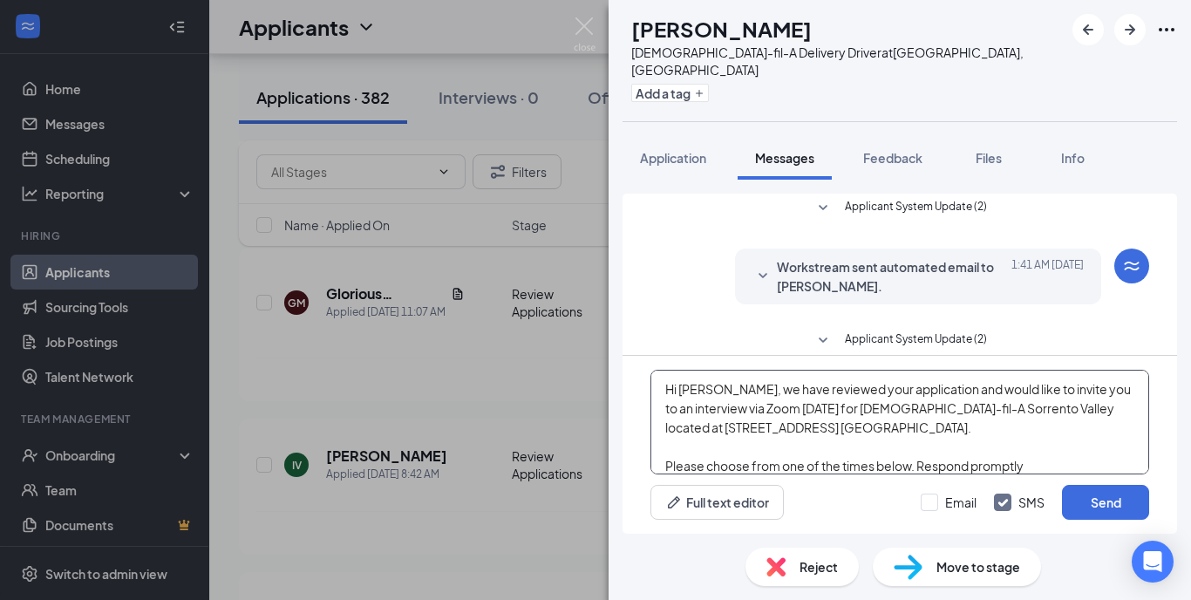
drag, startPoint x: 678, startPoint y: 388, endPoint x: 710, endPoint y: 390, distance: 32.3
click at [710, 390] on textarea "Hi [PERSON_NAME], we have reviewed your application and would like to invite yo…" at bounding box center [900, 422] width 499 height 105
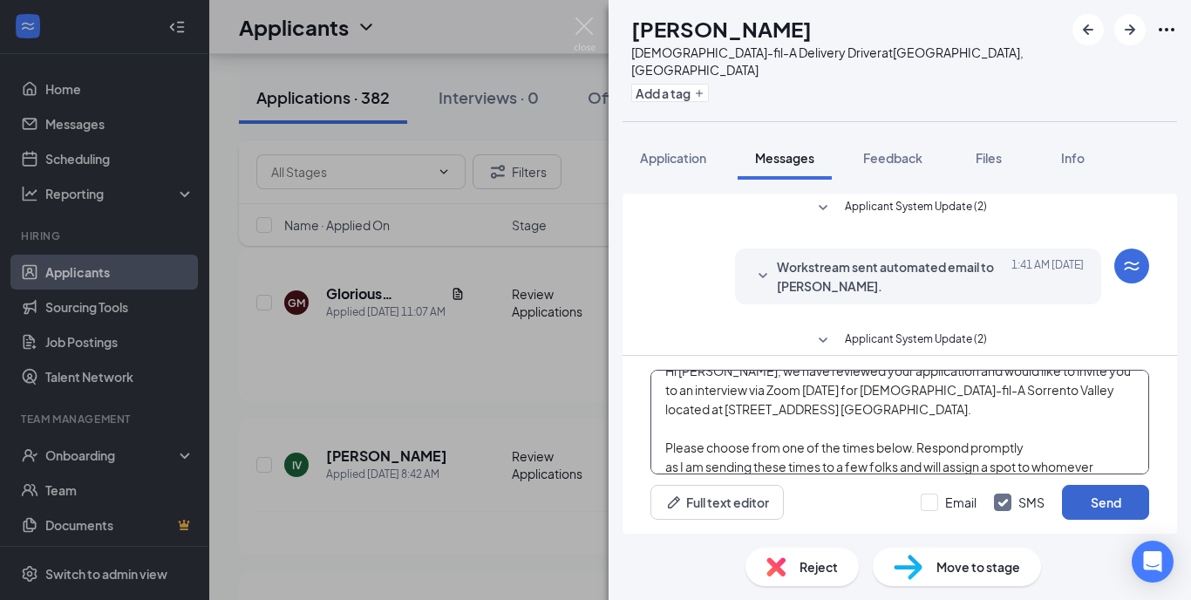
type textarea "Hi [PERSON_NAME], we have reviewed your application and would like to invite yo…"
click at [1122, 502] on button "Send" at bounding box center [1105, 502] width 87 height 35
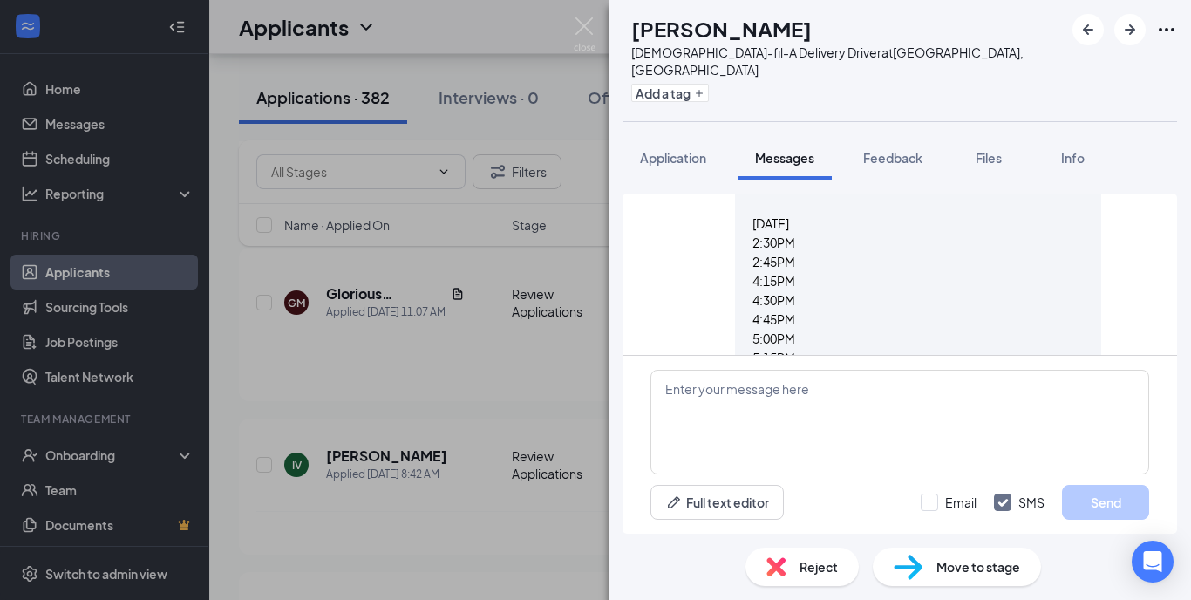
scroll to position [663, 0]
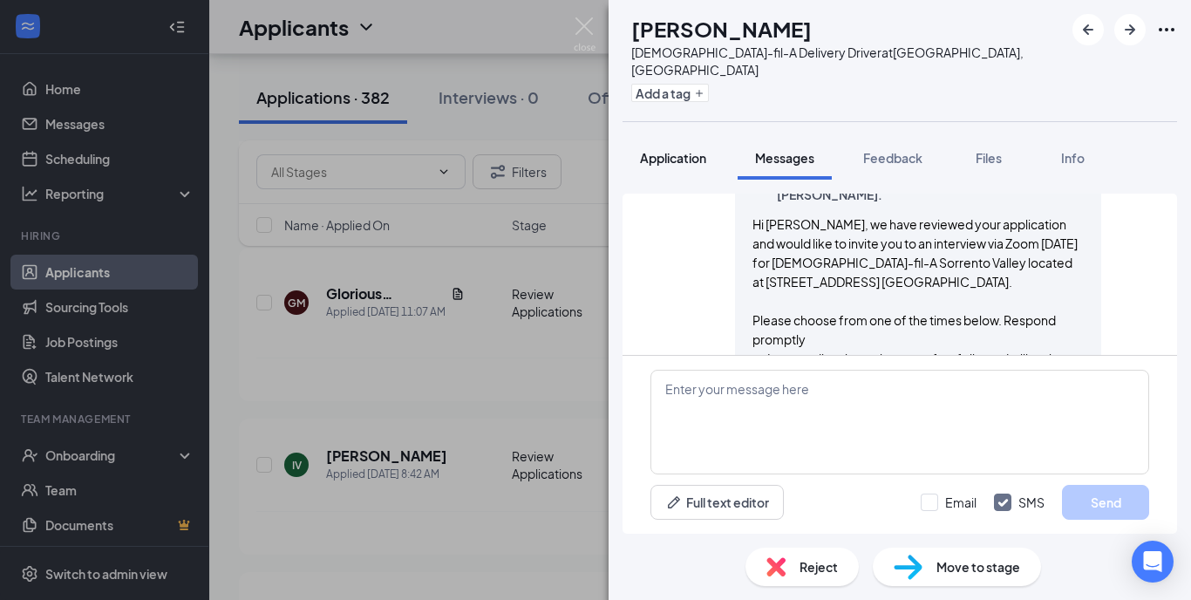
click at [652, 150] on span "Application" at bounding box center [673, 158] width 66 height 16
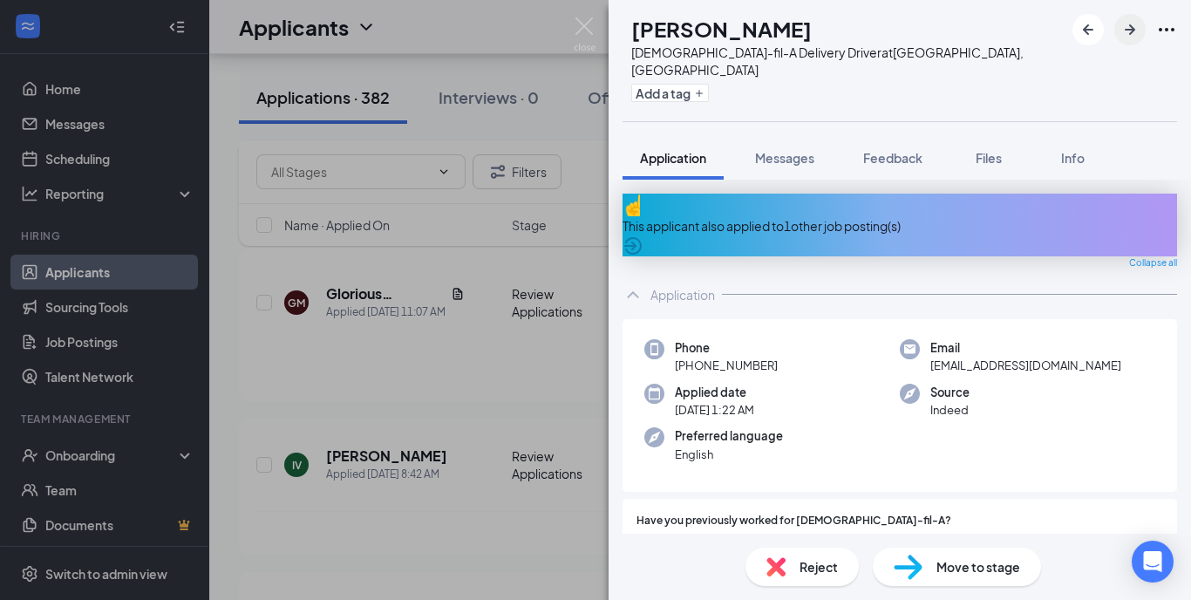
click at [1129, 37] on icon "ArrowRight" at bounding box center [1130, 29] width 21 height 21
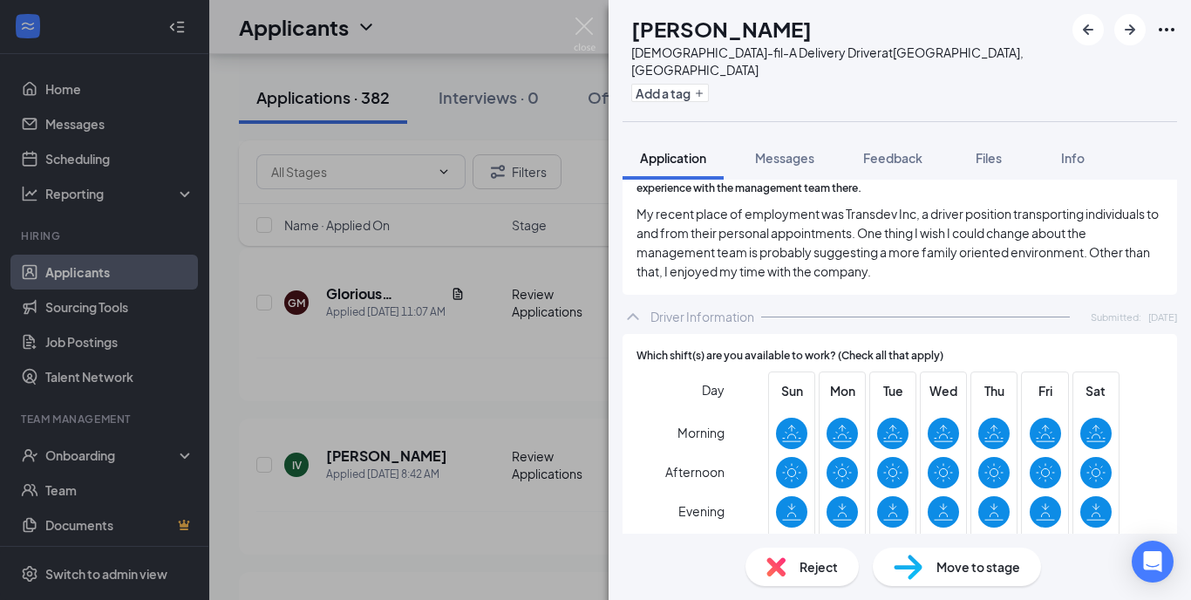
scroll to position [1217, 0]
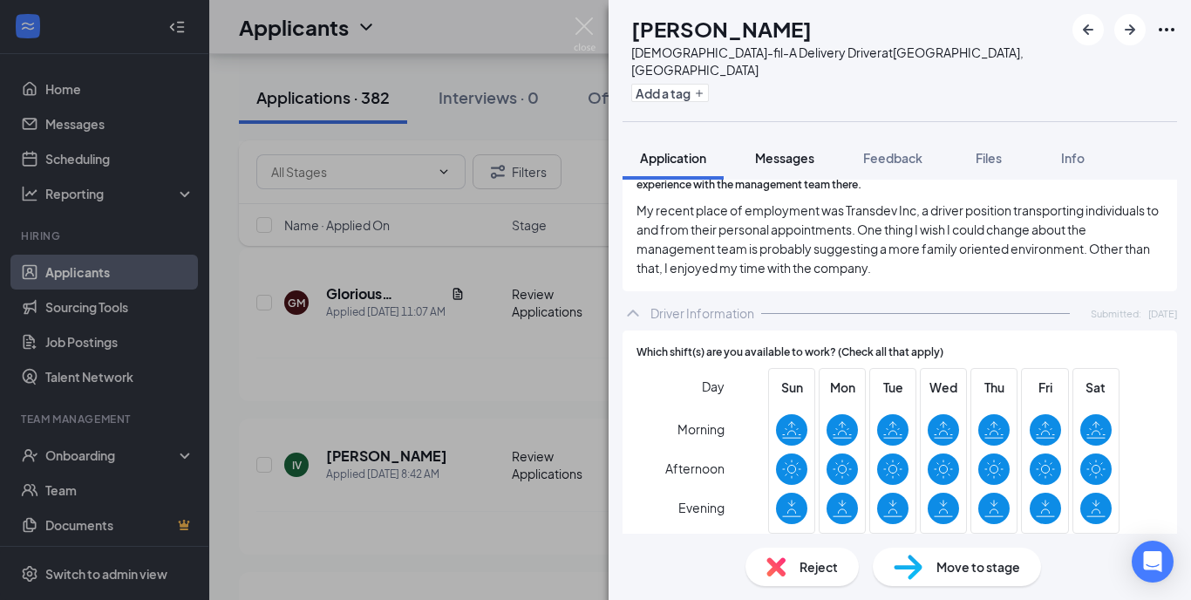
click at [787, 150] on span "Messages" at bounding box center [784, 158] width 59 height 16
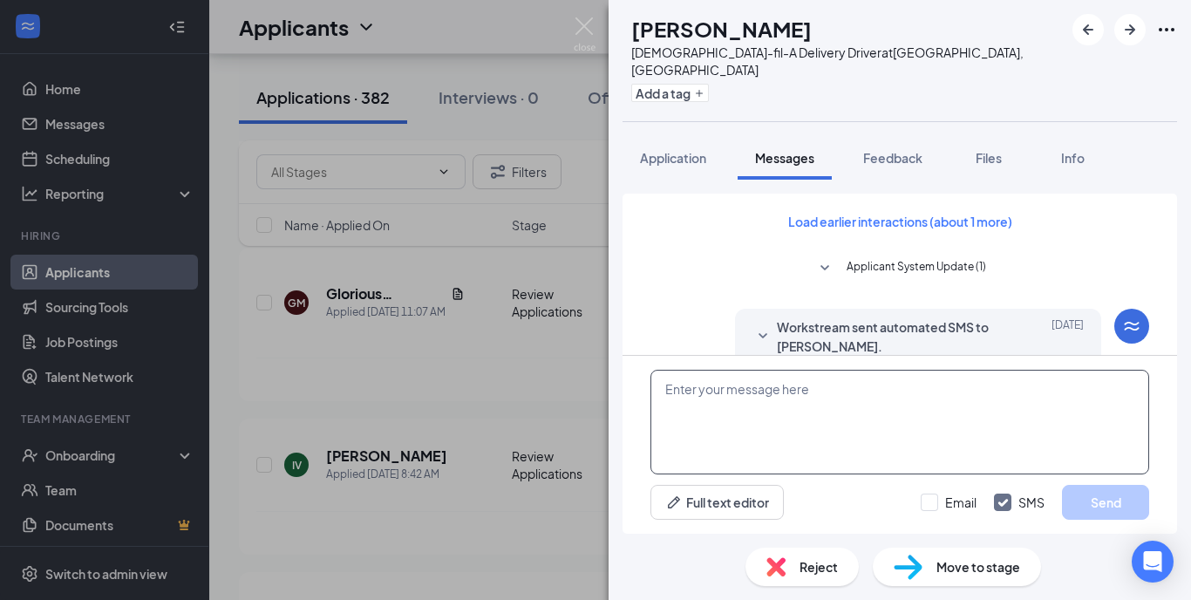
scroll to position [439, 0]
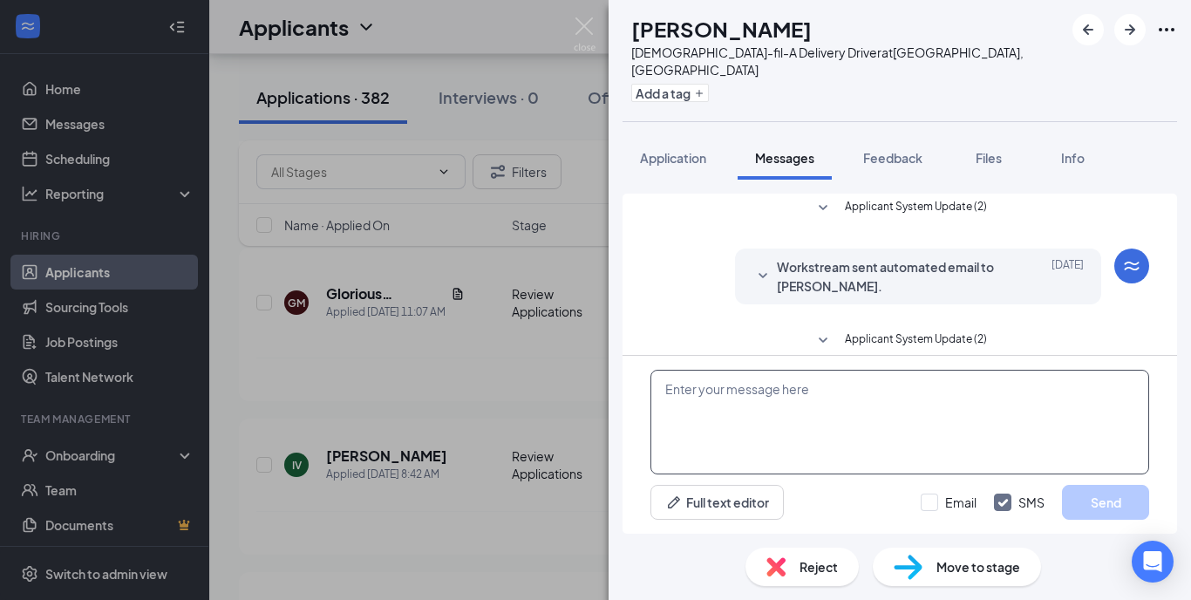
paste textarea "Hi [PERSON_NAME], we have reviewed your application and would like to invite yo…"
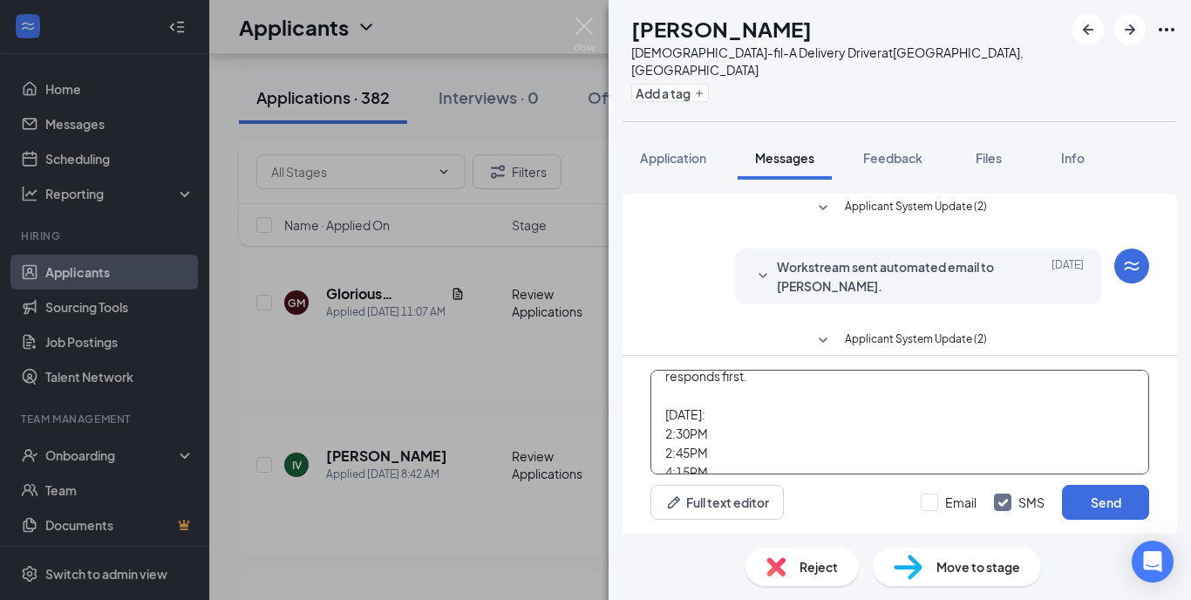
drag, startPoint x: 667, startPoint y: 433, endPoint x: 710, endPoint y: 440, distance: 43.5
click at [710, 440] on textarea "Hi [PERSON_NAME], we have reviewed your application and would like to invite yo…" at bounding box center [900, 422] width 499 height 105
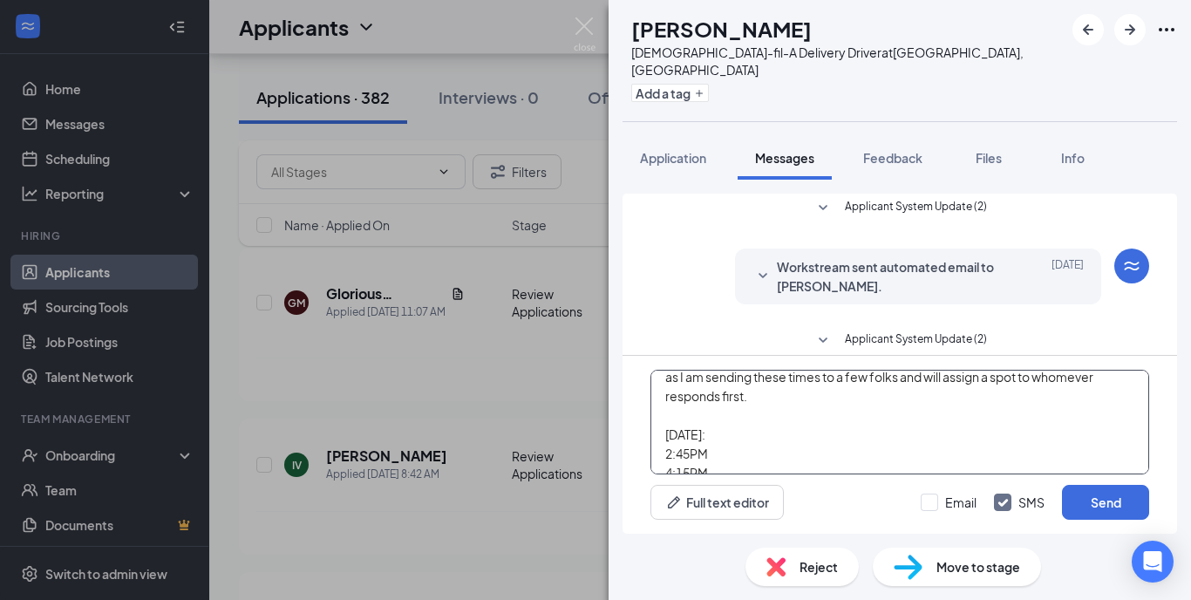
scroll to position [0, 0]
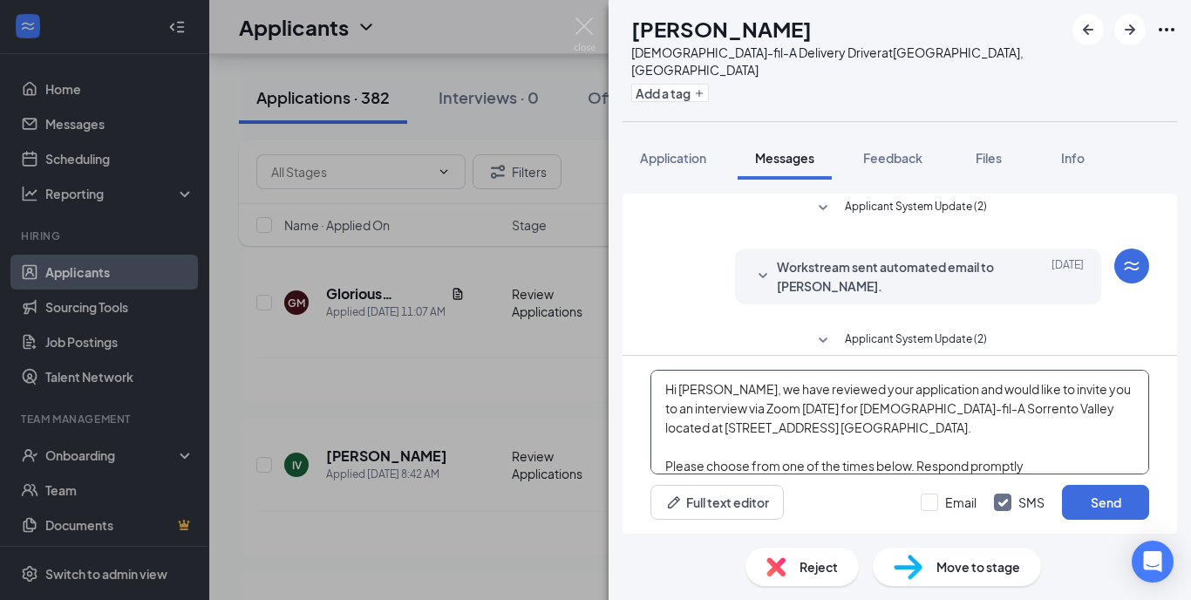
drag, startPoint x: 681, startPoint y: 390, endPoint x: 711, endPoint y: 392, distance: 29.8
click at [711, 392] on textarea "Hi [PERSON_NAME], we have reviewed your application and would like to invite yo…" at bounding box center [900, 422] width 499 height 105
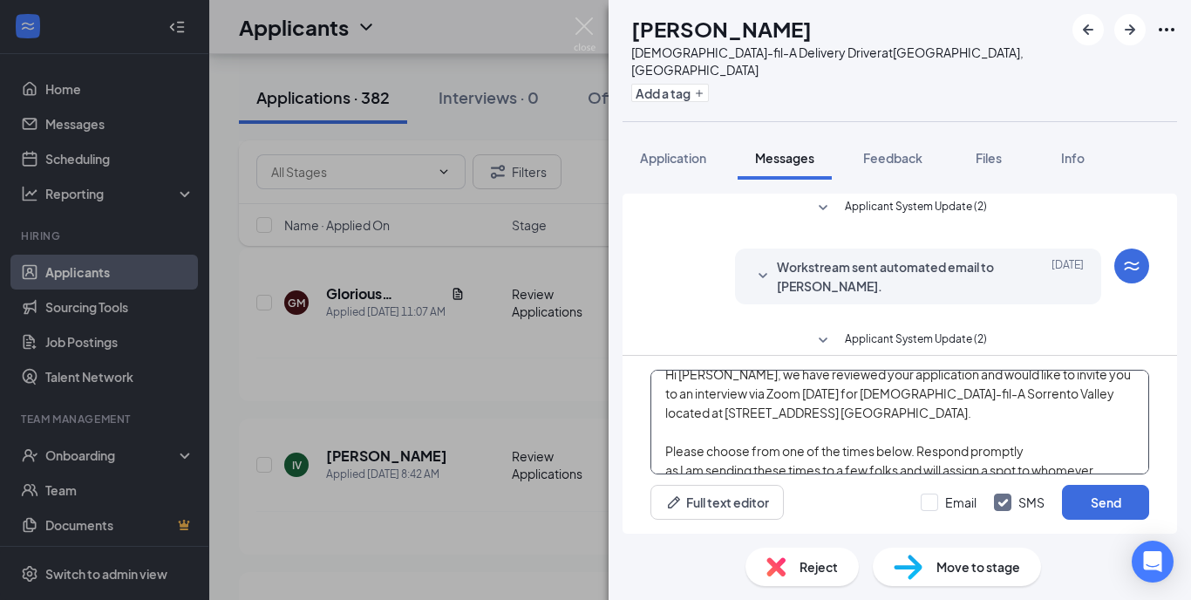
scroll to position [29, 0]
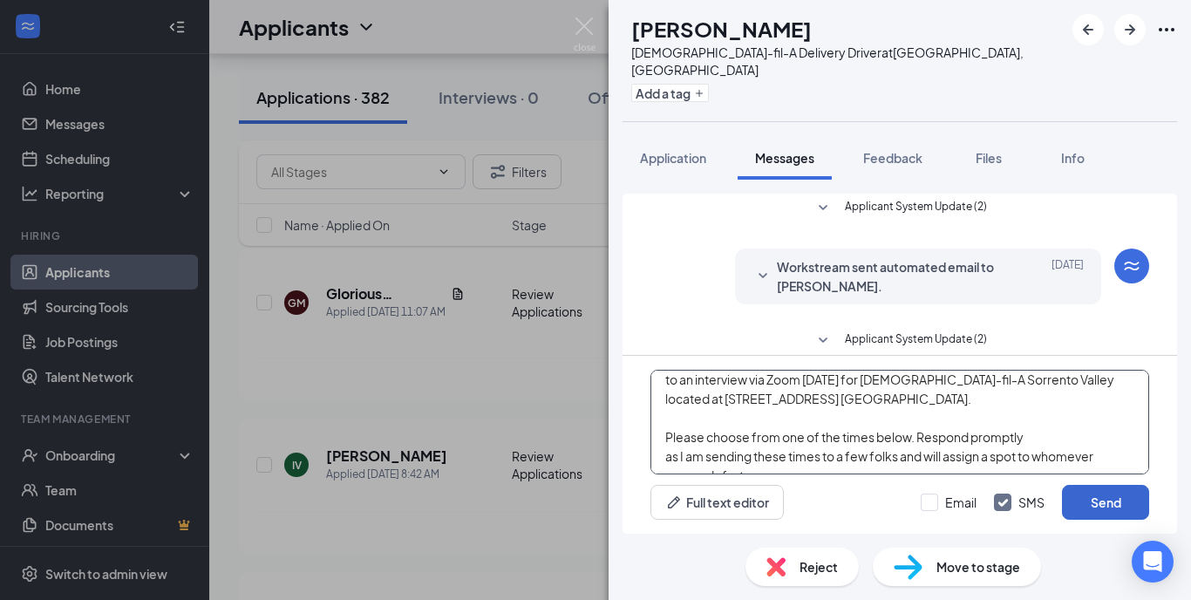
type textarea "Hi [PERSON_NAME], we have reviewed your application and would like to invite yo…"
click at [1089, 492] on button "Send" at bounding box center [1105, 502] width 87 height 35
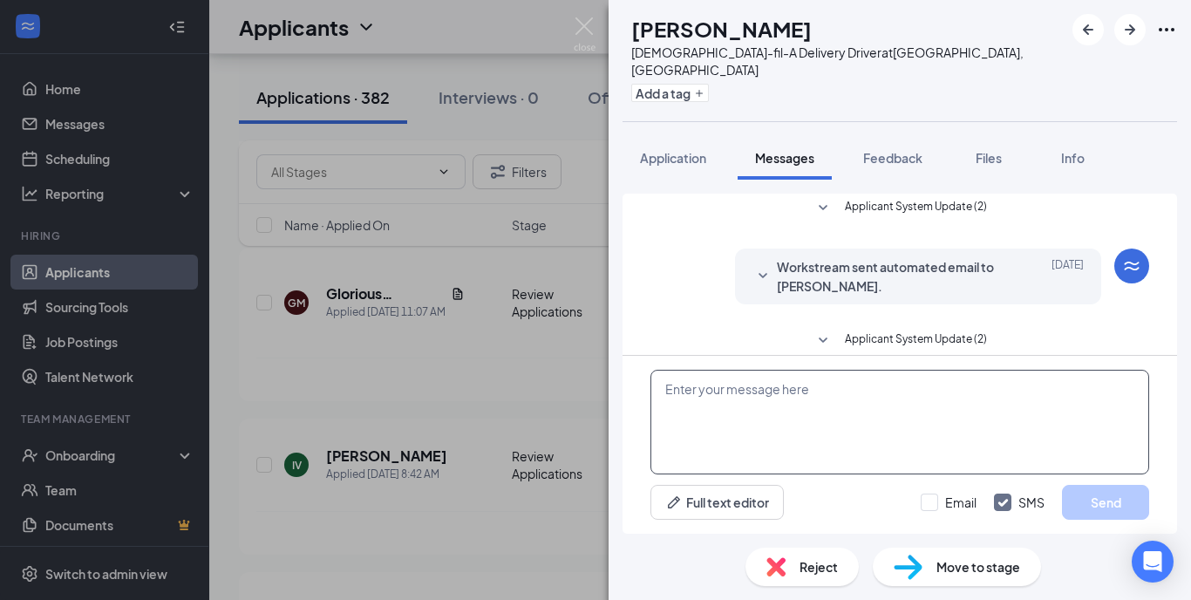
scroll to position [859, 0]
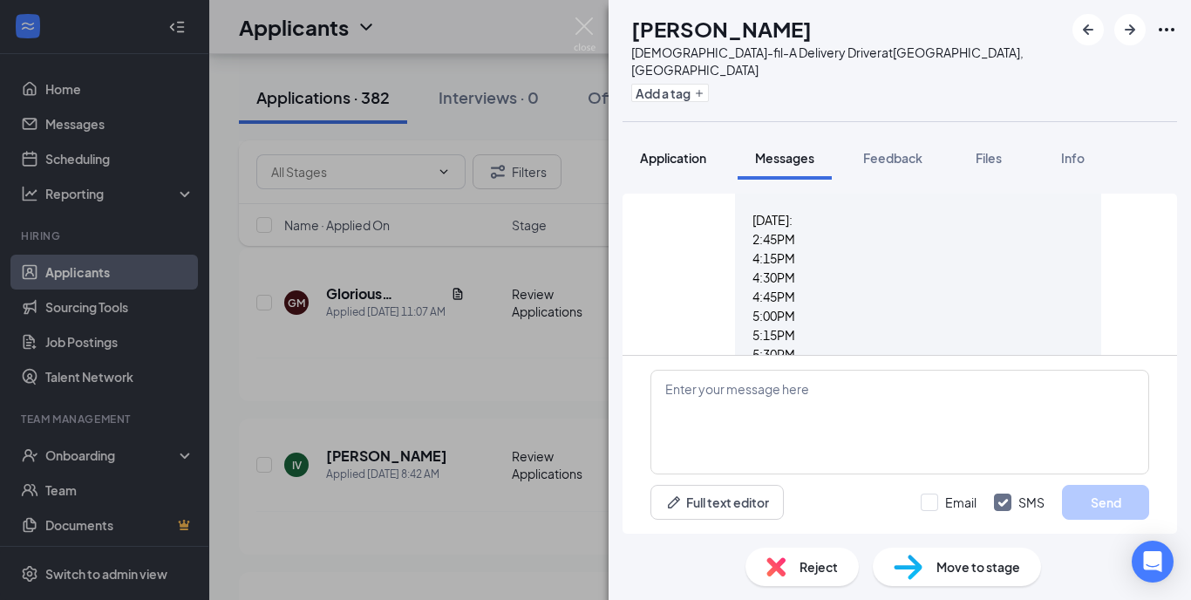
click at [679, 149] on div "Application" at bounding box center [673, 157] width 66 height 17
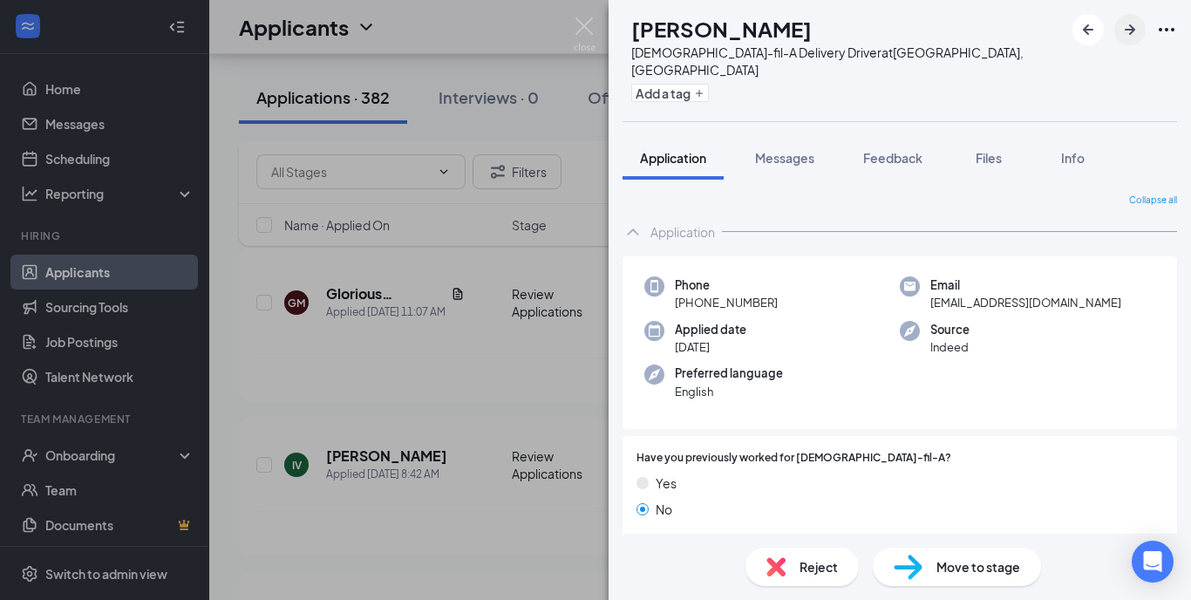
click at [1129, 26] on icon "ArrowRight" at bounding box center [1130, 29] width 21 height 21
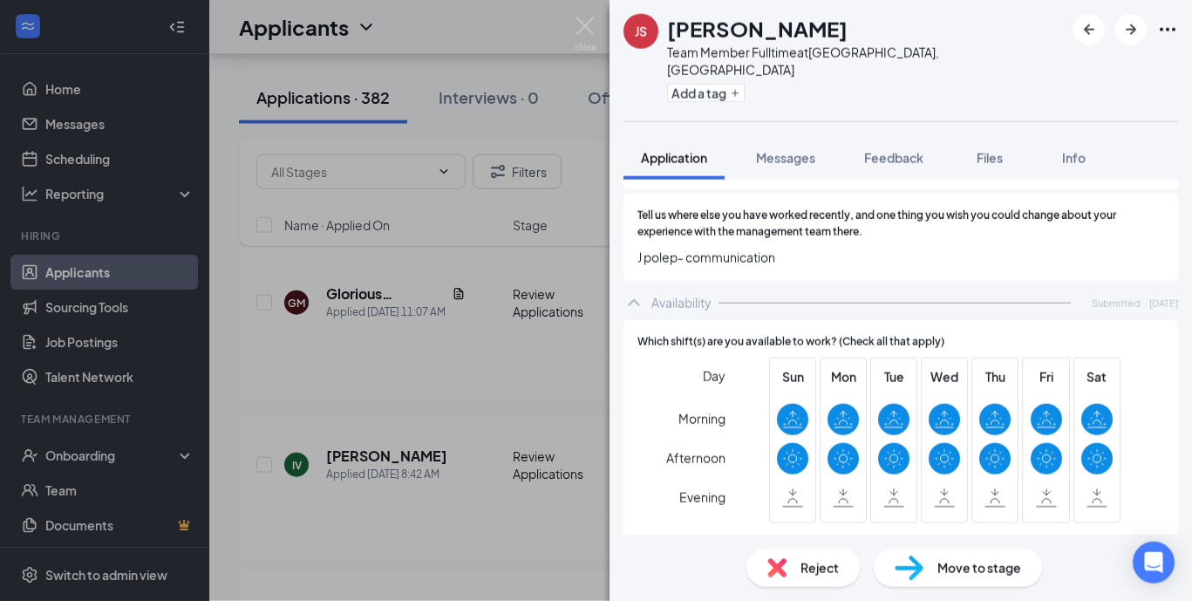
scroll to position [125, 0]
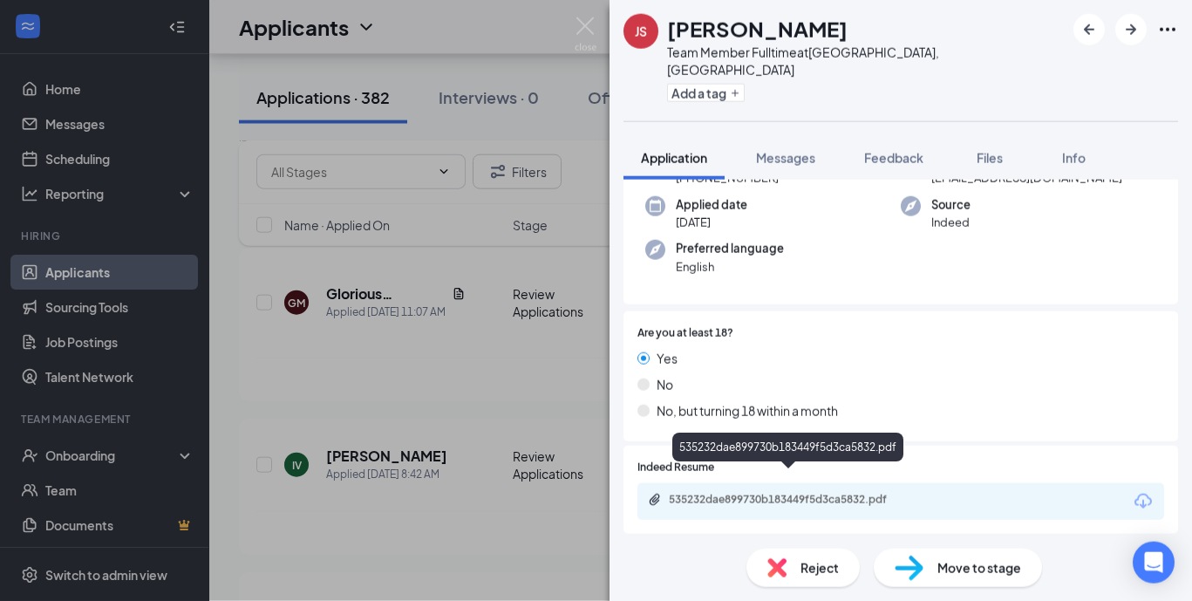
click at [813, 493] on div "535232dae899730b183449f5d3ca5832.pdf" at bounding box center [791, 500] width 244 height 14
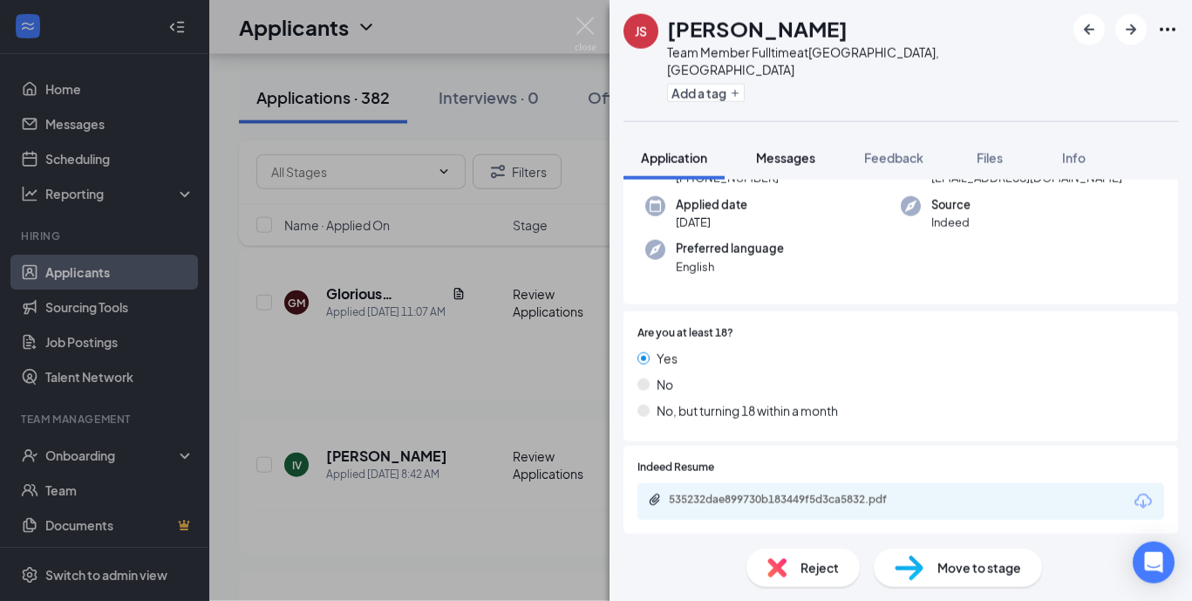
click at [805, 150] on span "Messages" at bounding box center [785, 158] width 59 height 16
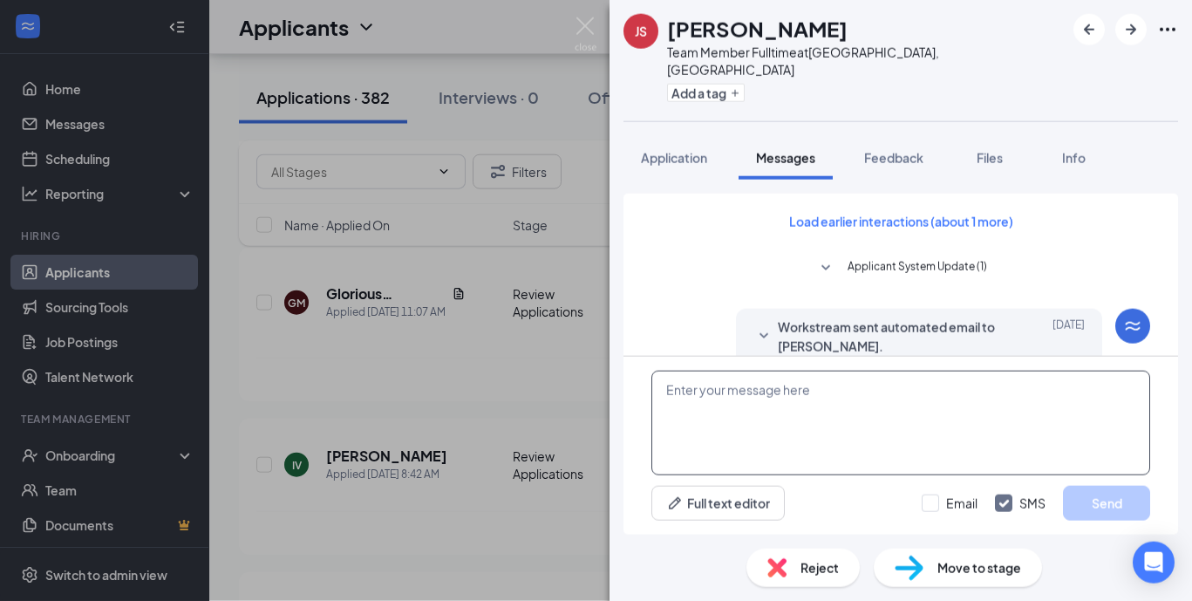
scroll to position [438, 0]
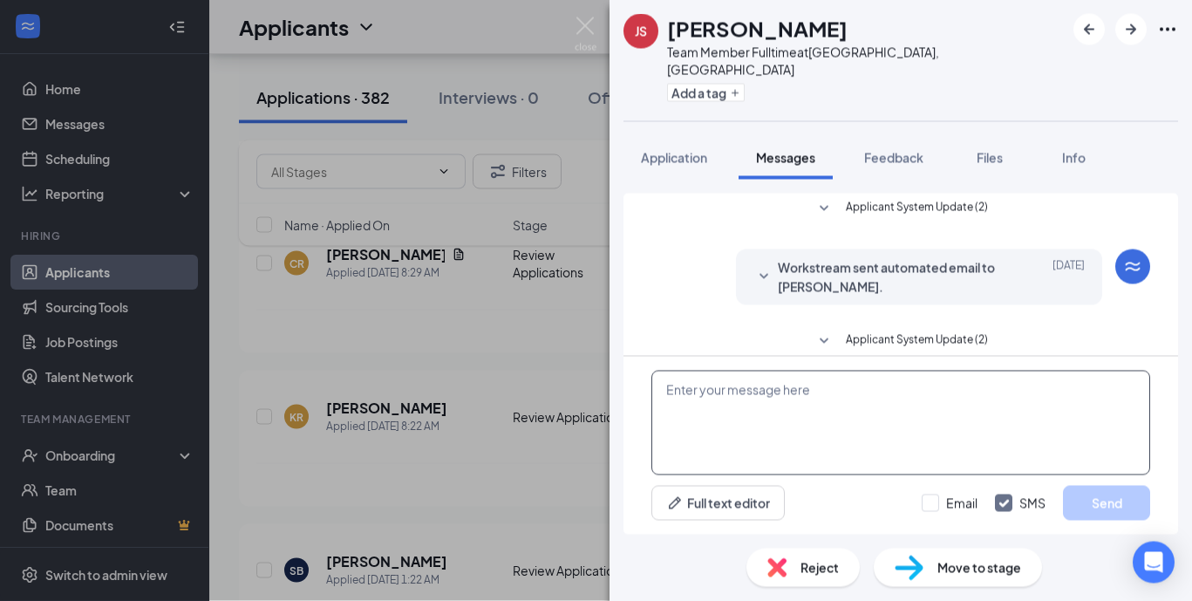
paste textarea "Hi [PERSON_NAME], we have reviewed your application and would like to invite yo…"
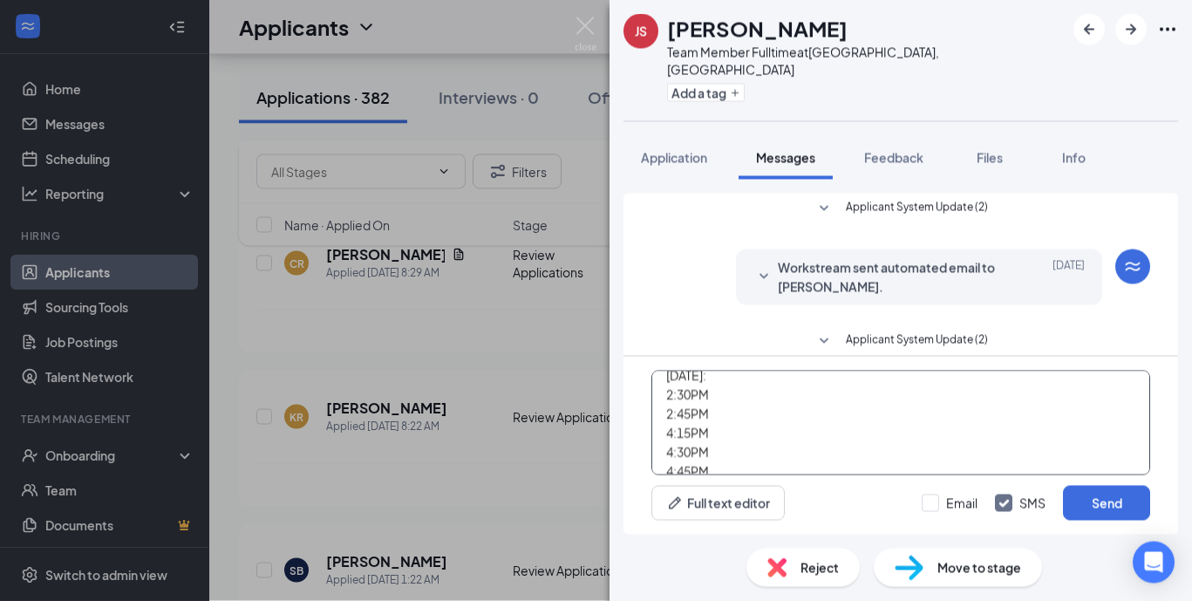
scroll to position [0, 0]
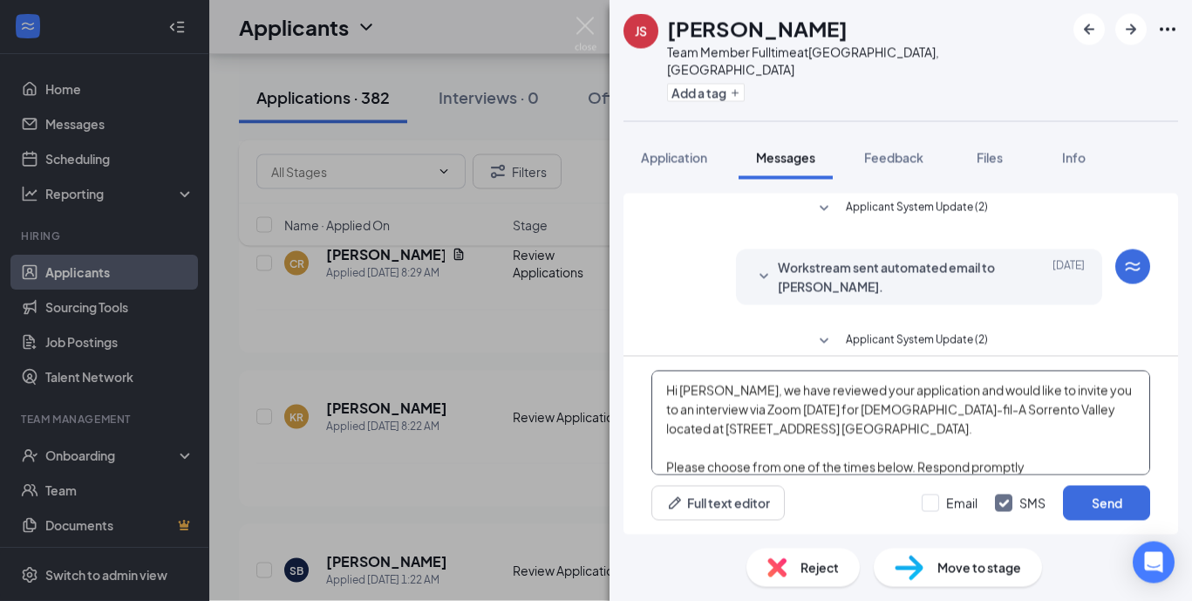
drag, startPoint x: 680, startPoint y: 387, endPoint x: 712, endPoint y: 388, distance: 31.4
click at [712, 388] on textarea "Hi [PERSON_NAME], we have reviewed your application and would like to invite yo…" at bounding box center [901, 423] width 499 height 105
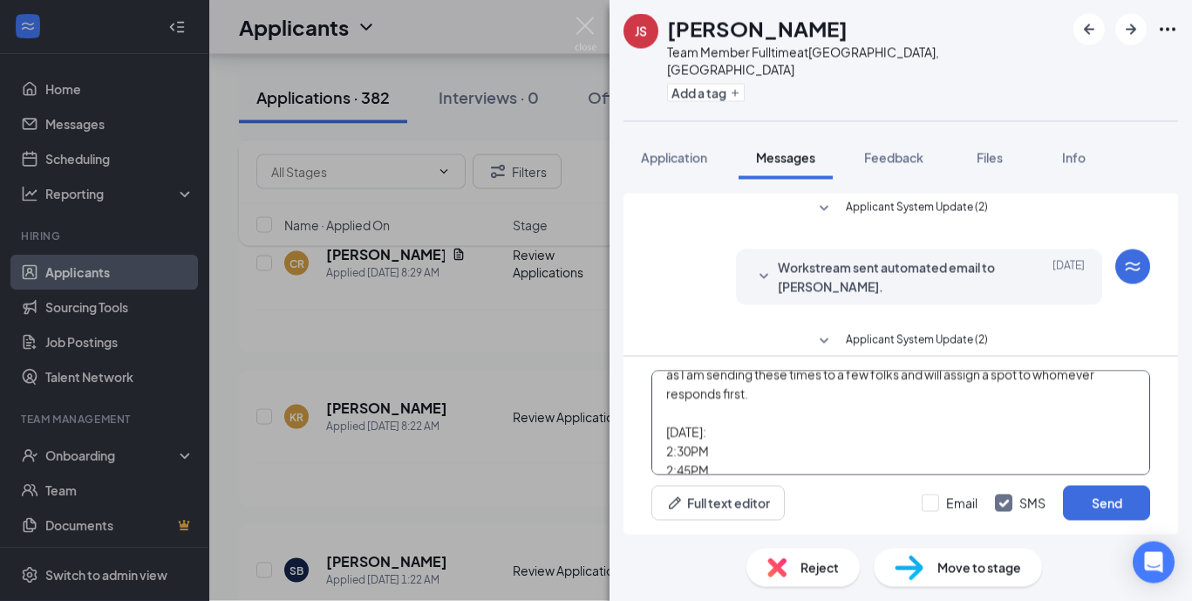
scroll to position [115, 0]
type textarea "Hi [PERSON_NAME], we have reviewed your application and would like to invite yo…"
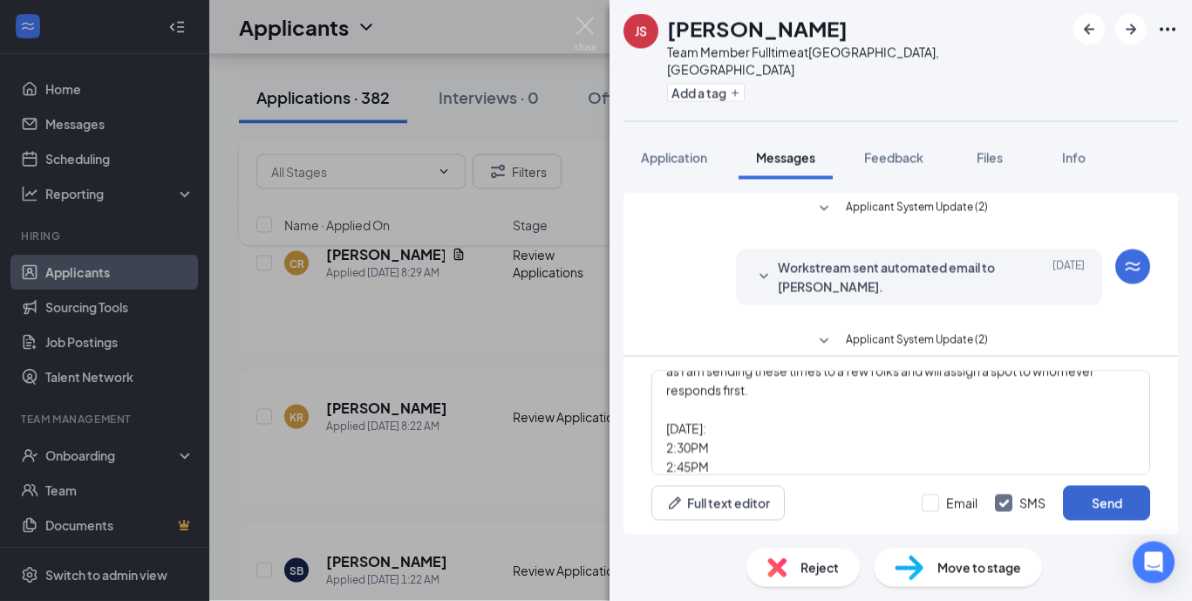
click at [1092, 502] on button "Send" at bounding box center [1106, 503] width 87 height 35
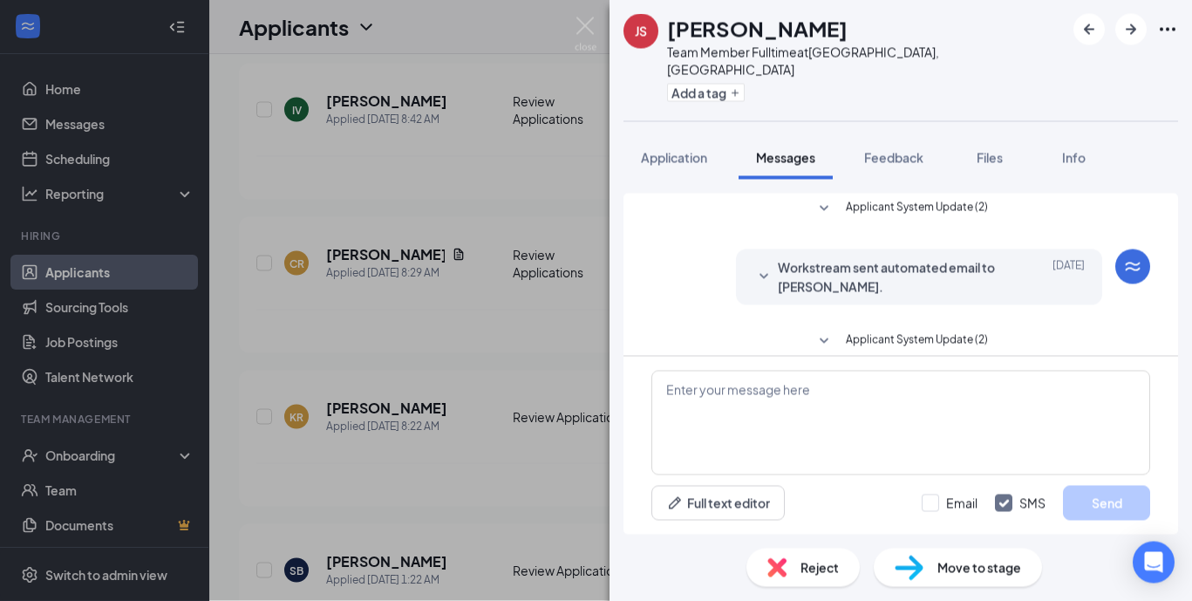
scroll to position [877, 0]
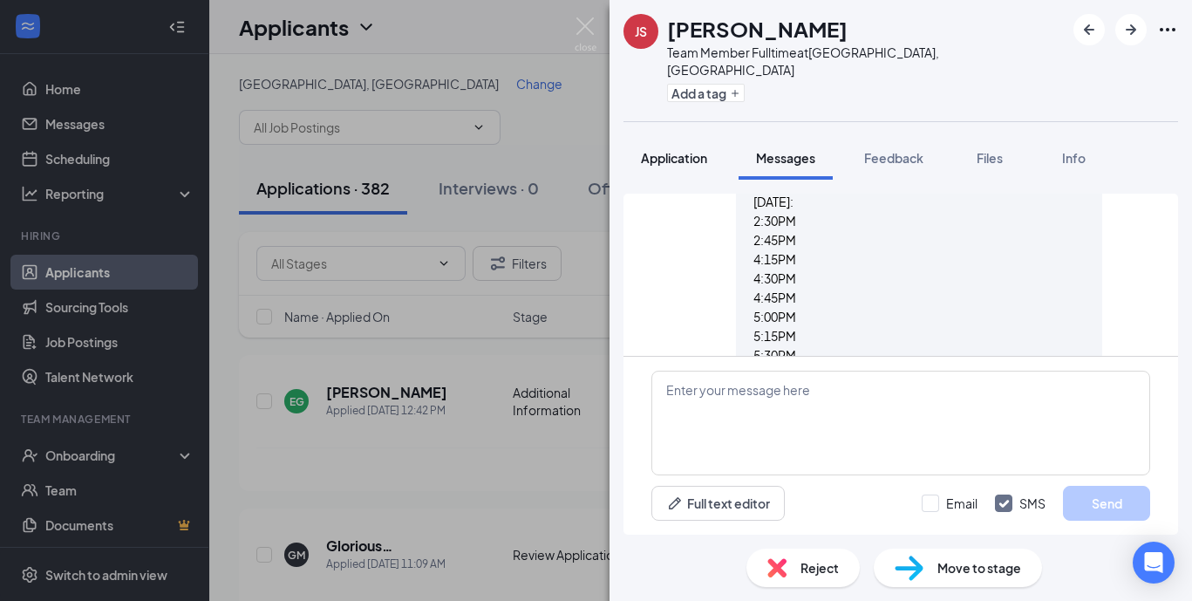
click at [667, 150] on span "Application" at bounding box center [674, 158] width 66 height 16
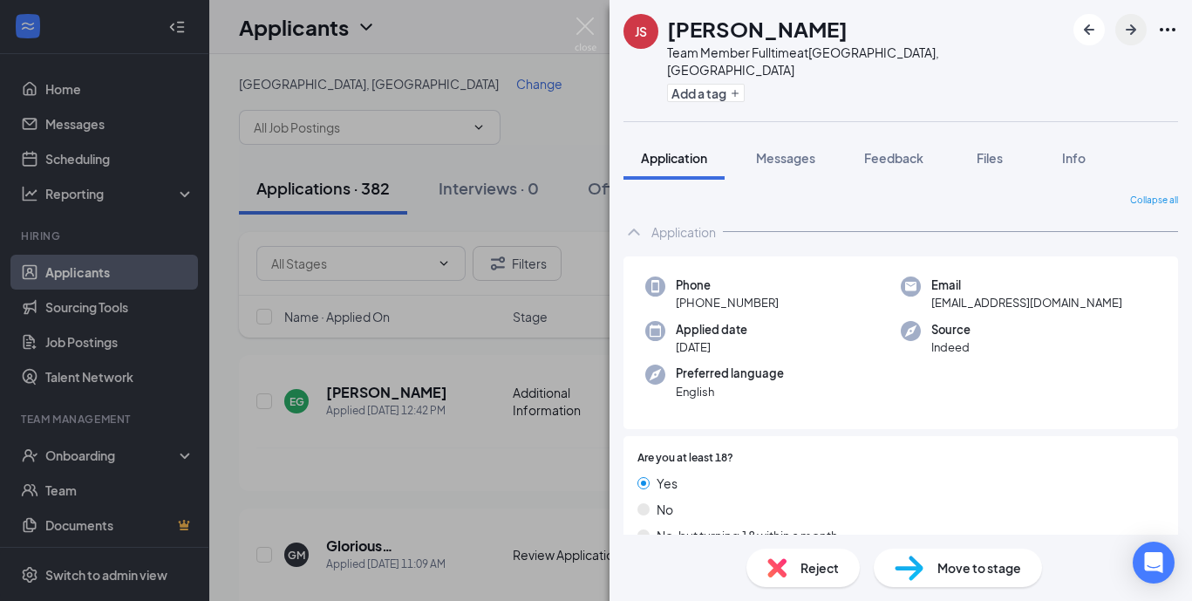
click at [1127, 30] on icon "ArrowRight" at bounding box center [1131, 29] width 10 height 10
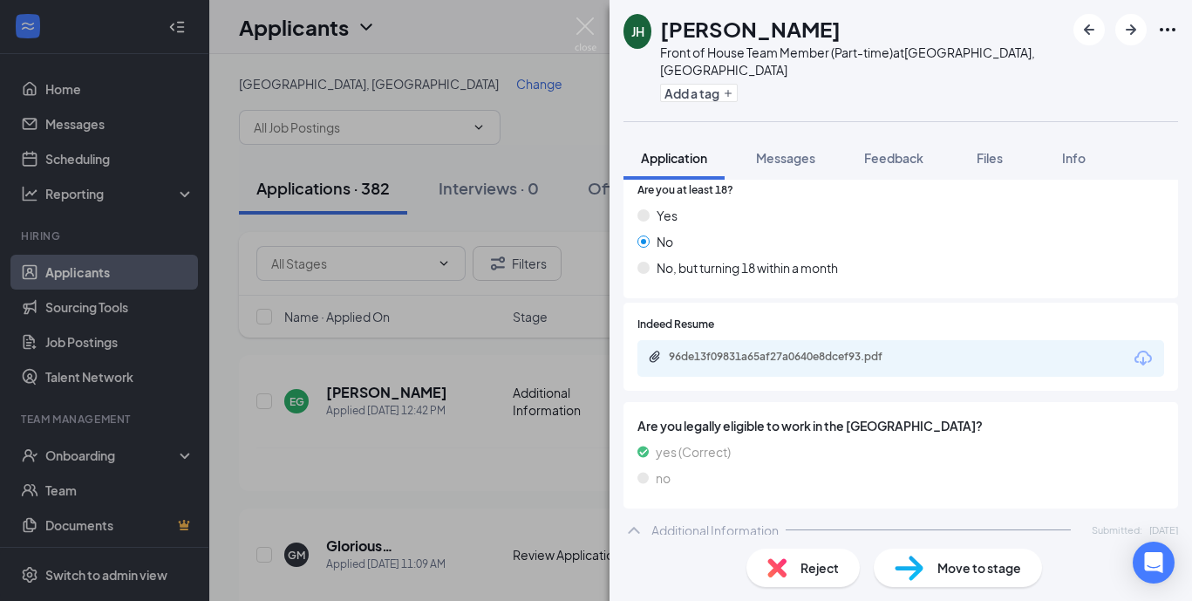
scroll to position [264, 0]
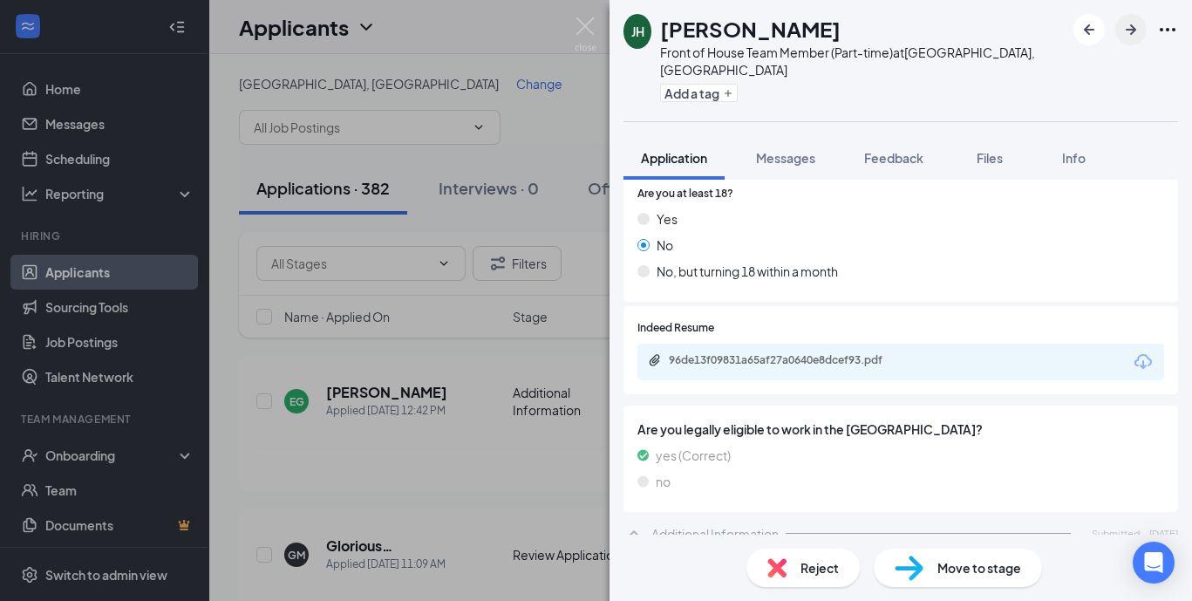
click at [1135, 28] on icon "ArrowRight" at bounding box center [1131, 29] width 21 height 21
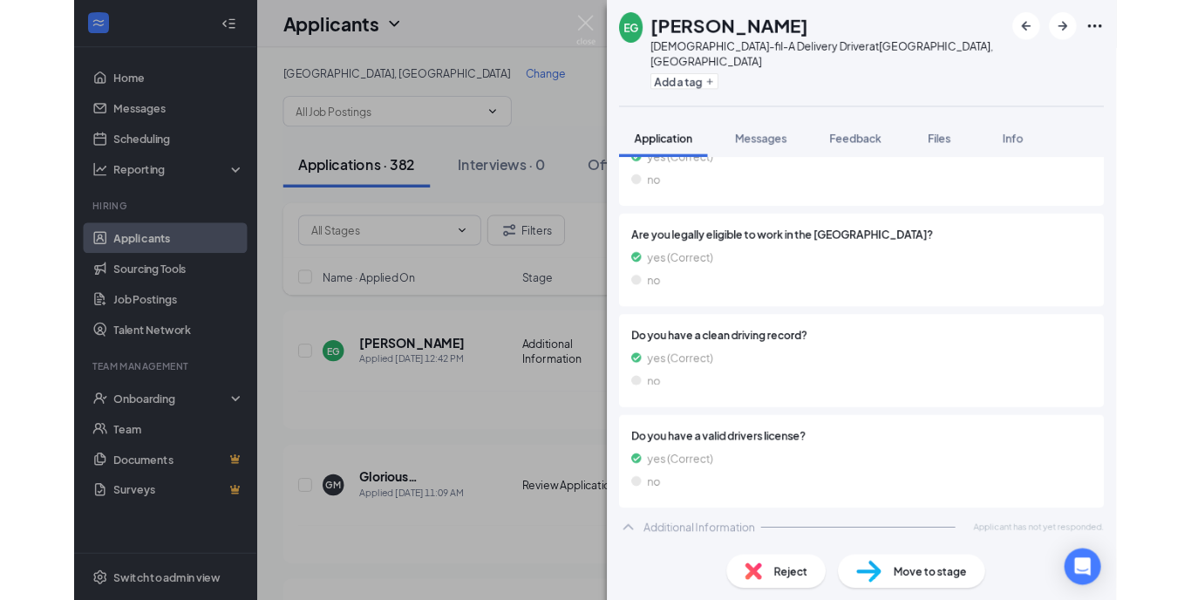
scroll to position [413, 0]
